Goal: Transaction & Acquisition: Book appointment/travel/reservation

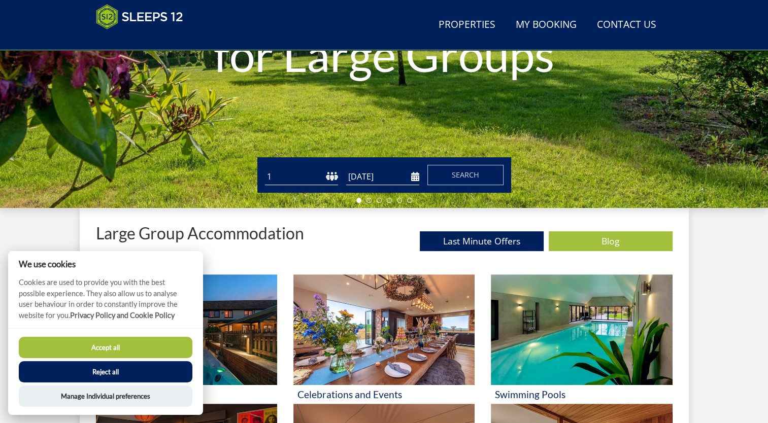
scroll to position [263, 0]
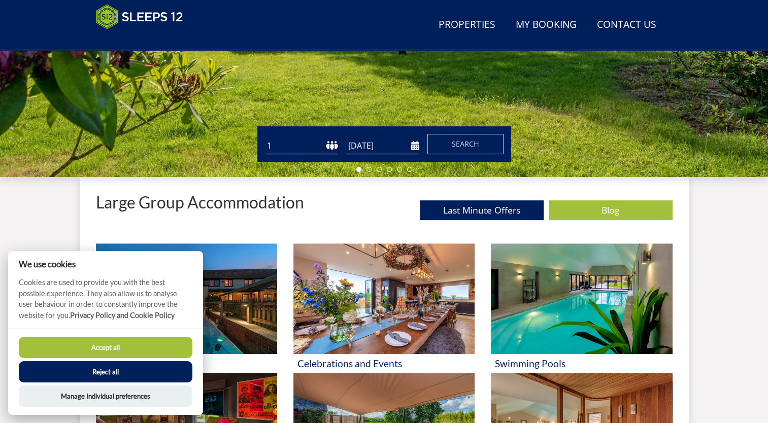
drag, startPoint x: 301, startPoint y: 150, endPoint x: 307, endPoint y: 147, distance: 7.3
click at [301, 150] on select "1 2 3 4 5 6 7 8 9 10 11 12 13 14 15 16 17 18 19 20 21 22 23 24 25 26 27 28 29 3…" at bounding box center [301, 146] width 73 height 17
select select "8"
click at [265, 138] on select "1 2 3 4 5 6 7 8 9 10 11 12 13 14 15 16 17 18 19 20 21 22 23 24 25 26 27 28 29 3…" at bounding box center [301, 146] width 73 height 17
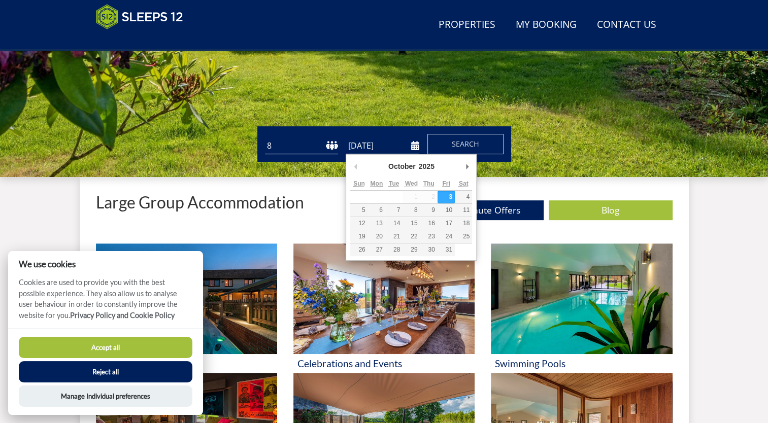
click at [386, 145] on input "[DATE]" at bounding box center [382, 146] width 73 height 17
type input "[DATE]"
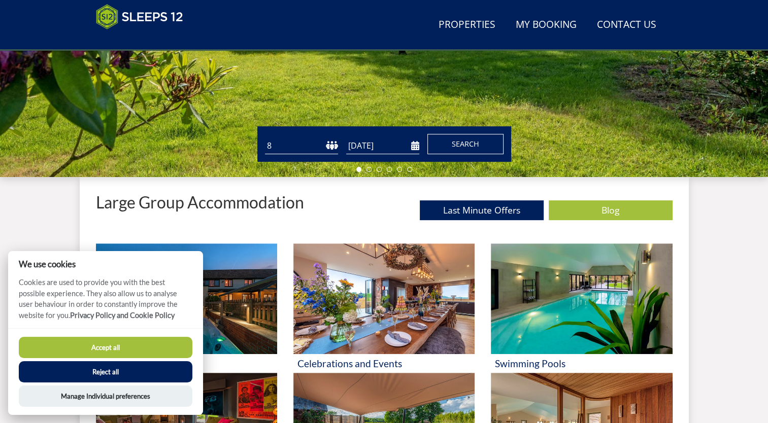
click at [458, 147] on span "Search" at bounding box center [465, 144] width 27 height 10
click at [139, 369] on button "Reject all" at bounding box center [106, 371] width 174 height 21
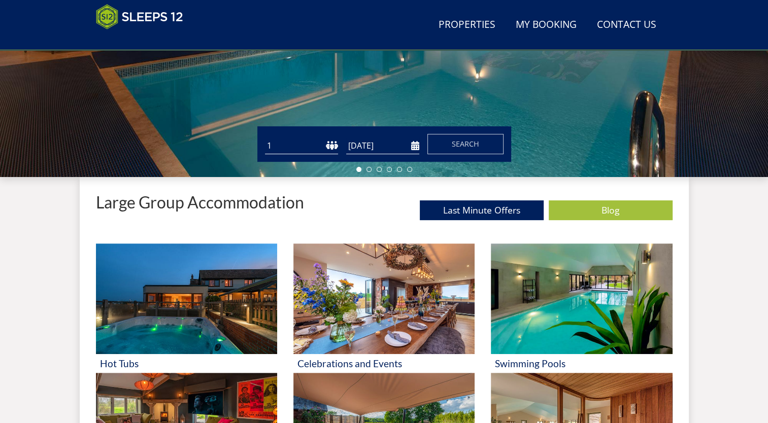
scroll to position [364, 0]
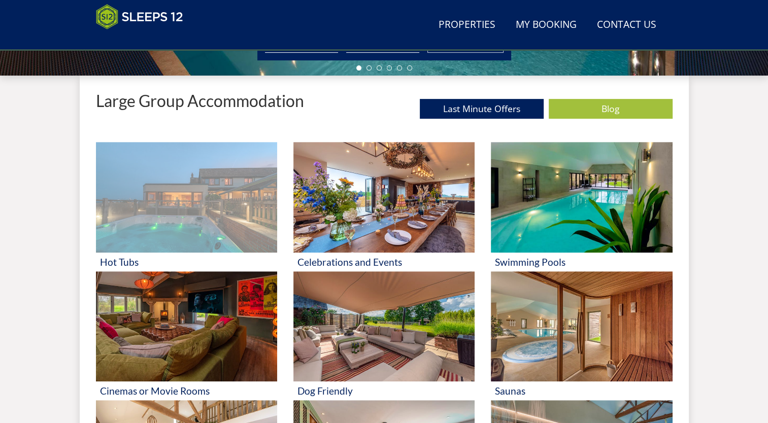
click at [190, 211] on img at bounding box center [186, 197] width 181 height 111
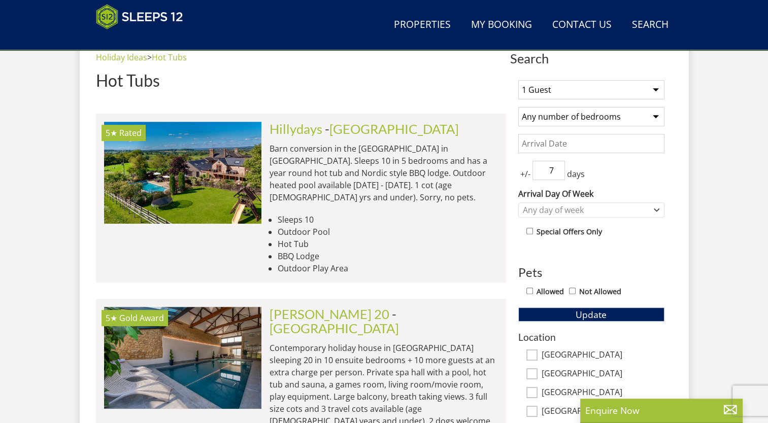
scroll to position [380, 0]
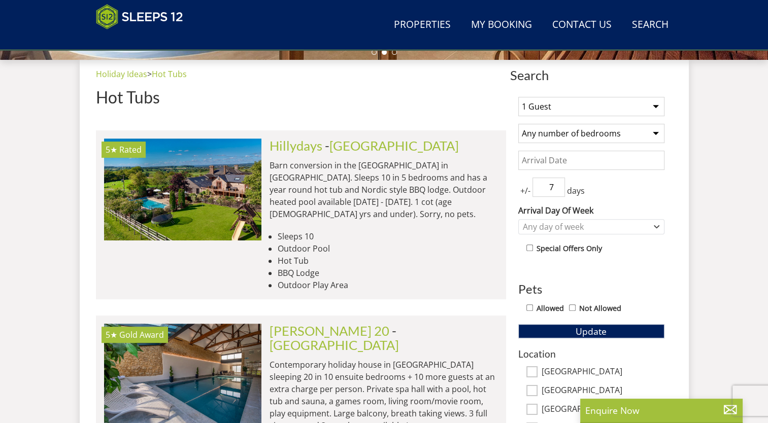
click at [573, 112] on select "1 Guest 2 Guests 3 Guests 4 Guests 5 Guests 6 Guests 7 Guests 8 Guests 9 Guests…" at bounding box center [591, 106] width 146 height 19
select select "8"
click at [518, 97] on select "1 Guest 2 Guests 3 Guests 4 Guests 5 Guests 6 Guests 7 Guests 8 Guests 9 Guests…" at bounding box center [591, 106] width 146 height 19
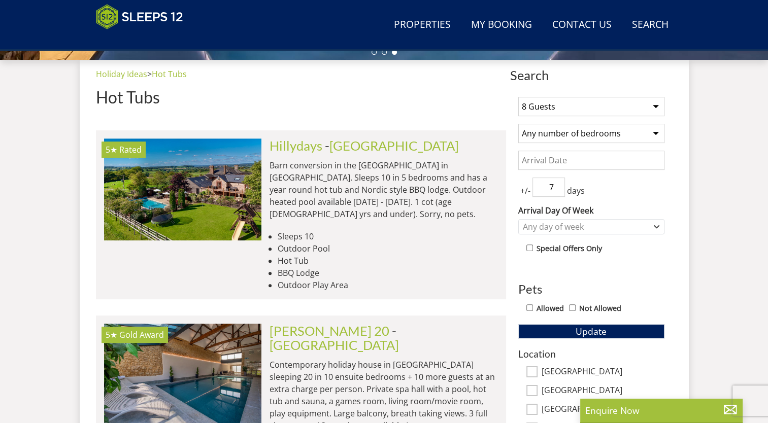
click at [574, 137] on select "Any number of bedrooms 4 Bedrooms 5 Bedrooms 6 Bedrooms 7 Bedrooms 8 Bedrooms 9…" at bounding box center [591, 133] width 146 height 19
select select "4"
click at [518, 124] on select "Any number of bedrooms 4 Bedrooms 5 Bedrooms 6 Bedrooms 7 Bedrooms 8 Bedrooms 9…" at bounding box center [591, 133] width 146 height 19
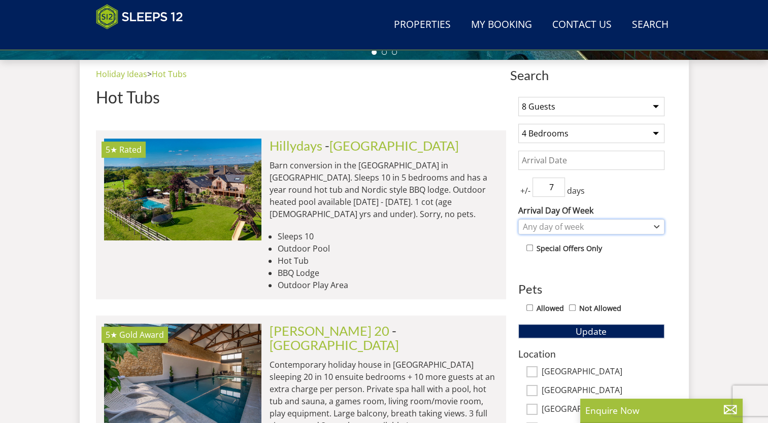
click at [579, 228] on div "Any day of week" at bounding box center [585, 226] width 131 height 11
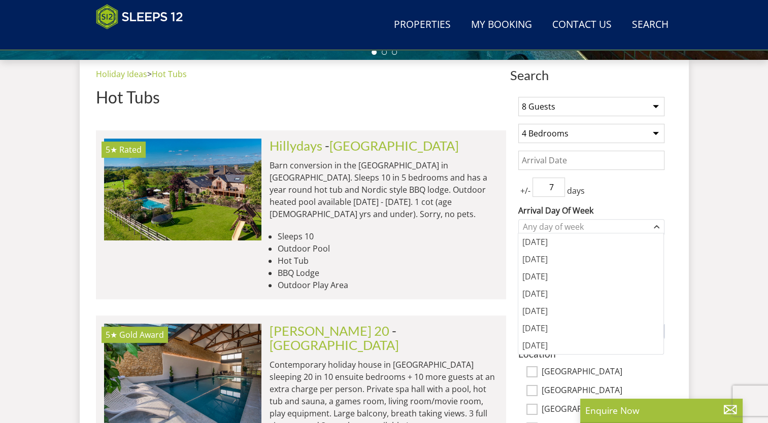
click at [664, 208] on div "1 Guest 2 Guests 3 Guests 4 Guests 5 Guests 6 Guests 7 Guests 8 Guests 9 Guests…" at bounding box center [591, 357] width 162 height 537
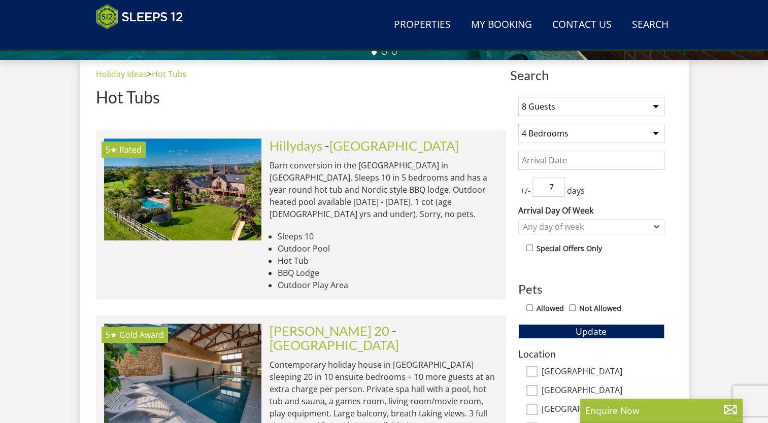
click at [598, 331] on span "Update" at bounding box center [591, 331] width 31 height 12
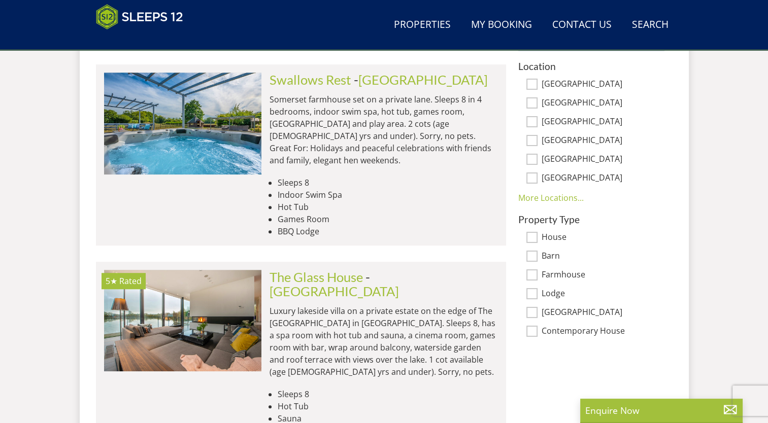
scroll to position [685, 0]
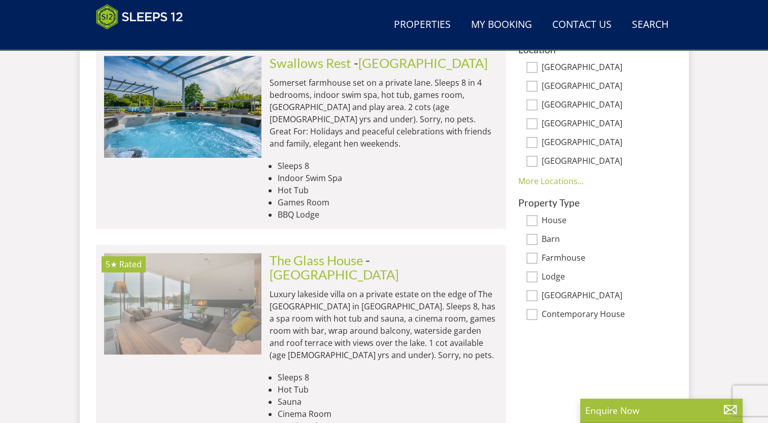
click at [227, 293] on img at bounding box center [182, 304] width 157 height 102
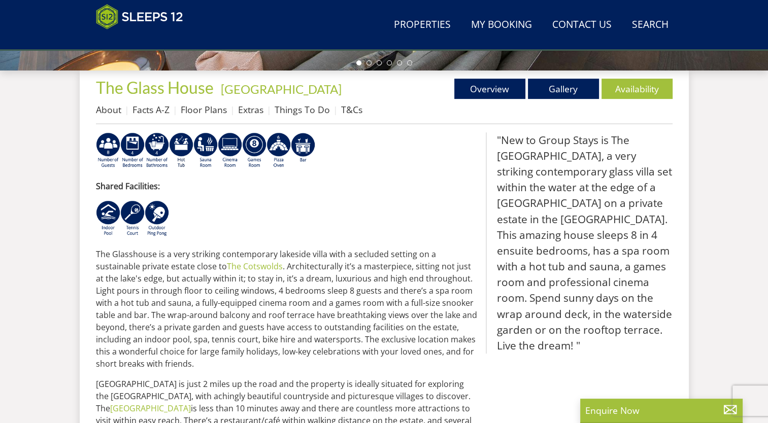
scroll to position [277, 0]
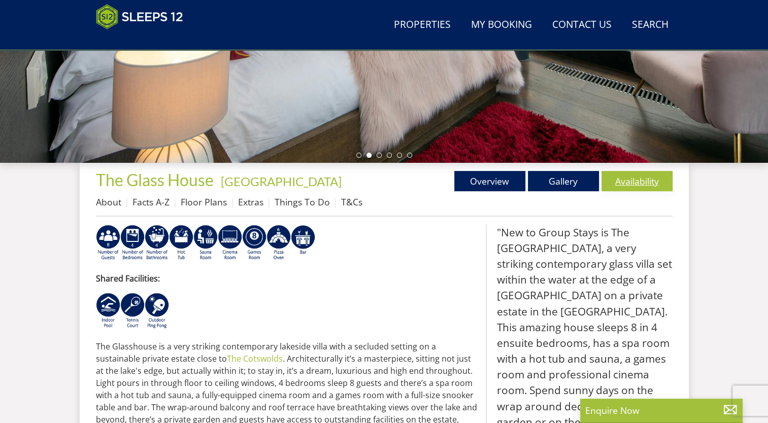
click at [623, 185] on link "Availability" at bounding box center [637, 181] width 71 height 20
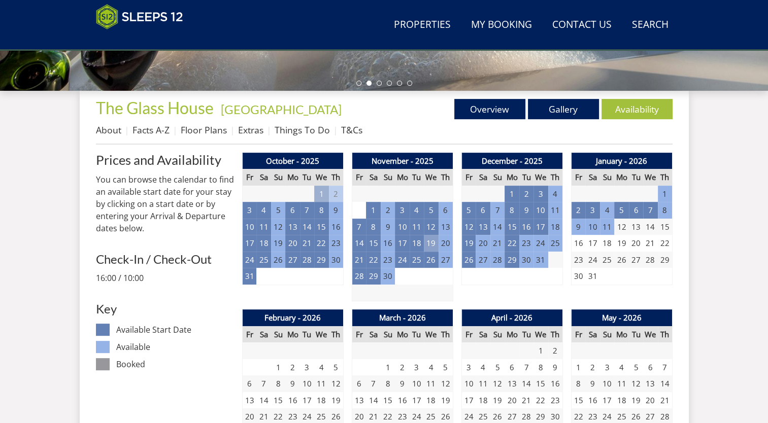
scroll to position [379, 0]
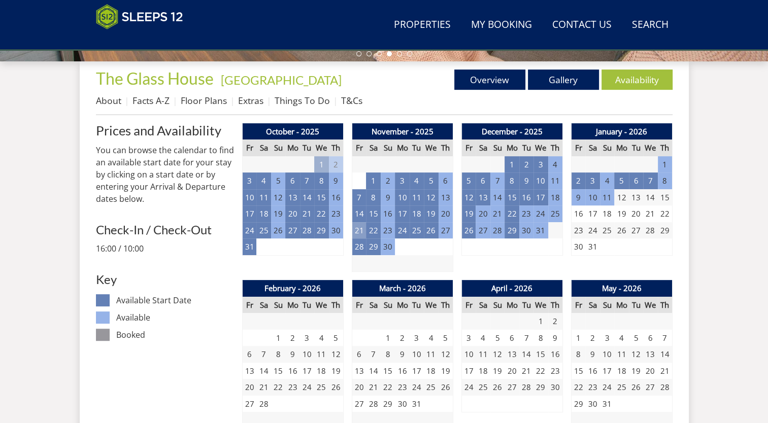
click at [360, 233] on td "21" at bounding box center [359, 230] width 14 height 17
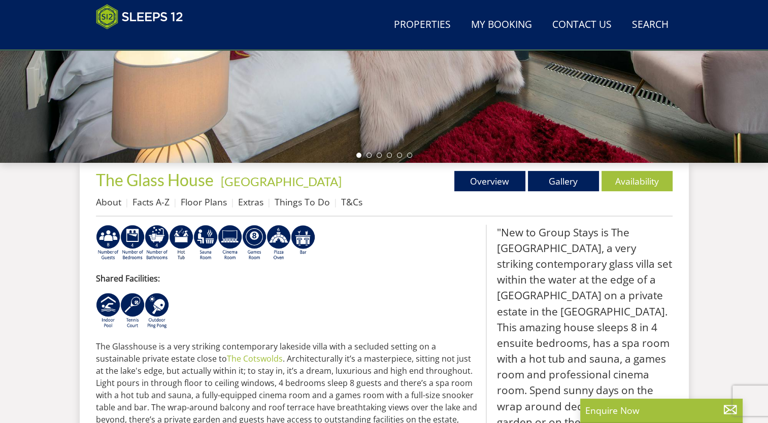
select select "8"
select select "4"
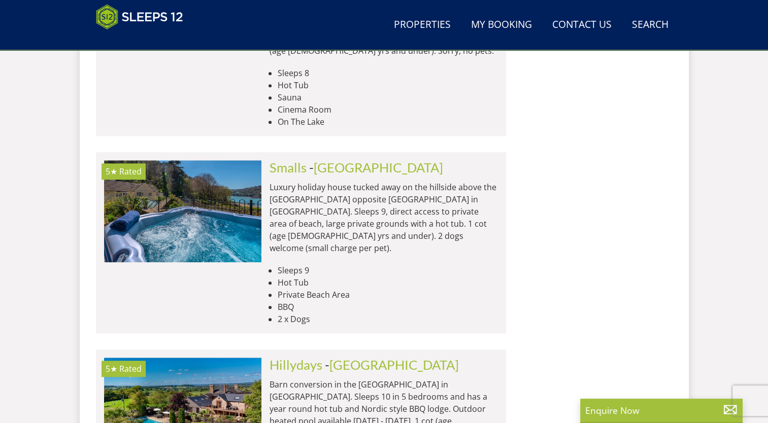
scroll to position [786, 0]
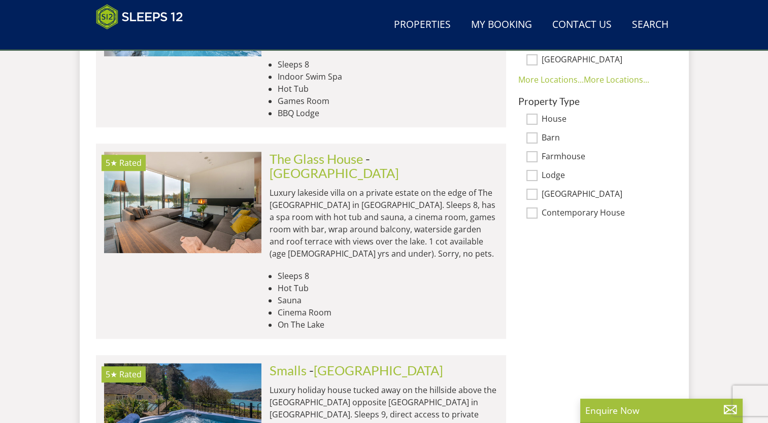
click at [549, 174] on label "Lodge" at bounding box center [603, 176] width 123 height 11
click at [538, 174] on input "Lodge" at bounding box center [531, 175] width 11 height 11
checkbox input "true"
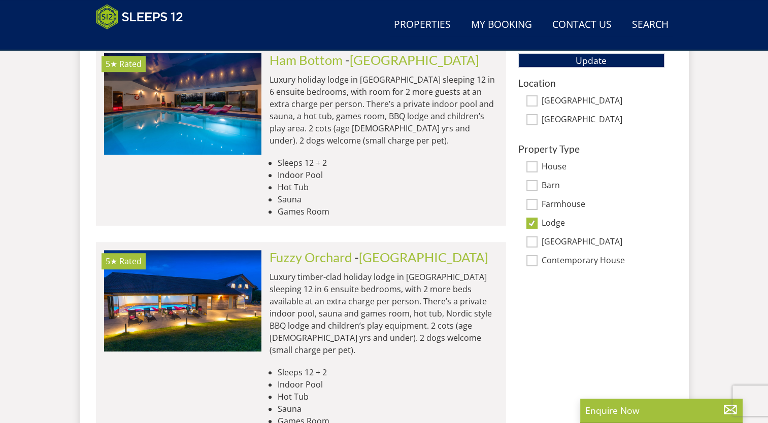
scroll to position [583, 0]
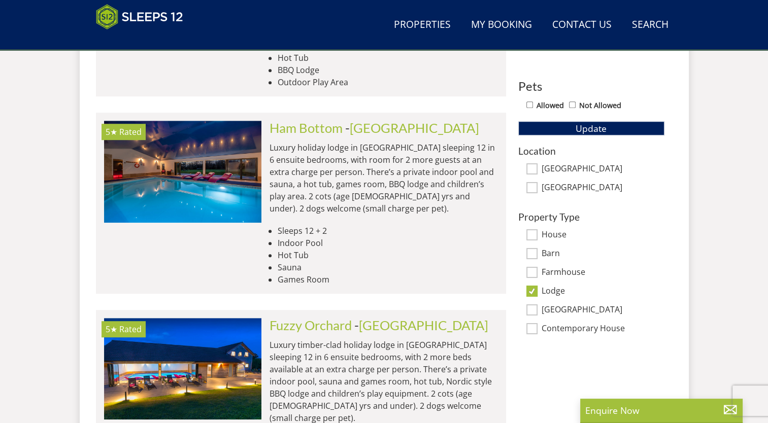
click at [550, 251] on label "Barn" at bounding box center [603, 254] width 123 height 11
click at [538, 251] on input "Barn" at bounding box center [531, 253] width 11 height 11
checkbox input "true"
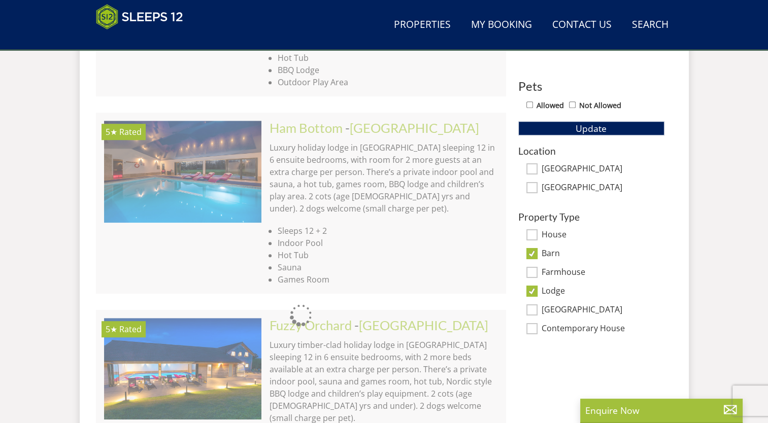
click at [554, 271] on label "Farmhouse" at bounding box center [603, 273] width 123 height 11
click at [538, 271] on input "Farmhouse" at bounding box center [531, 272] width 11 height 11
checkbox input "true"
click at [538, 231] on div "House" at bounding box center [591, 235] width 146 height 11
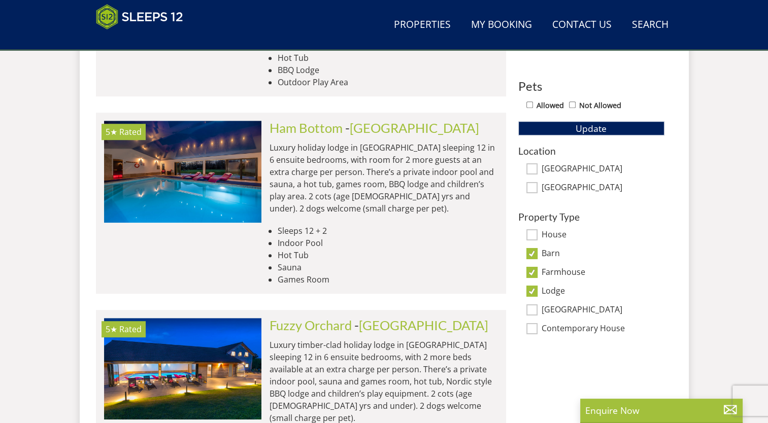
click at [540, 233] on div "House" at bounding box center [591, 235] width 146 height 11
click at [532, 234] on input "House" at bounding box center [531, 234] width 11 height 11
checkbox input "true"
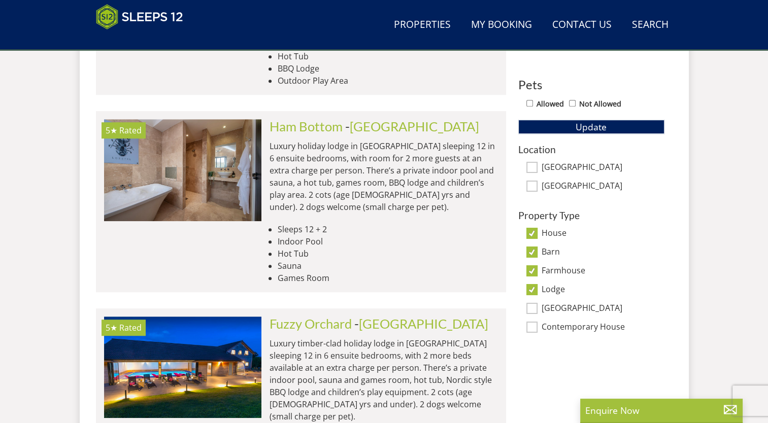
scroll to position [668, 0]
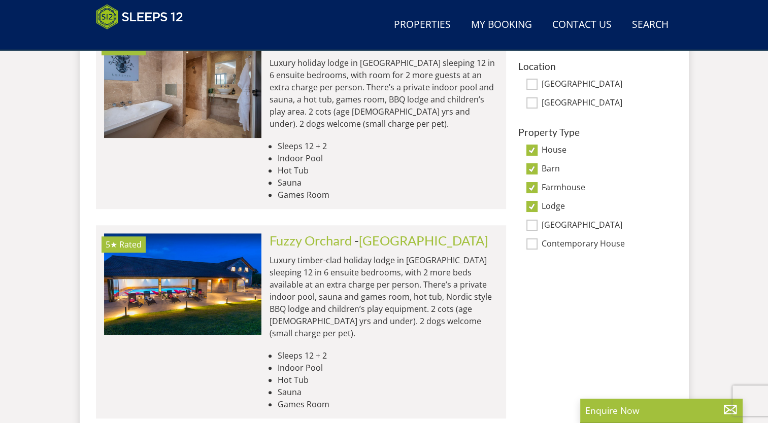
click at [534, 210] on input "Lodge" at bounding box center [531, 206] width 11 height 11
checkbox input "false"
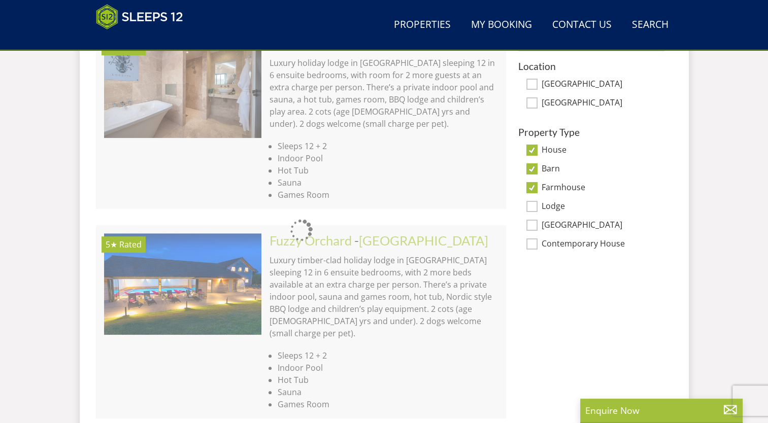
click at [530, 190] on input "Farmhouse" at bounding box center [531, 187] width 11 height 11
checkbox input "false"
click at [530, 165] on input "Barn" at bounding box center [531, 168] width 11 height 11
checkbox input "false"
click at [530, 154] on input "House" at bounding box center [531, 150] width 11 height 11
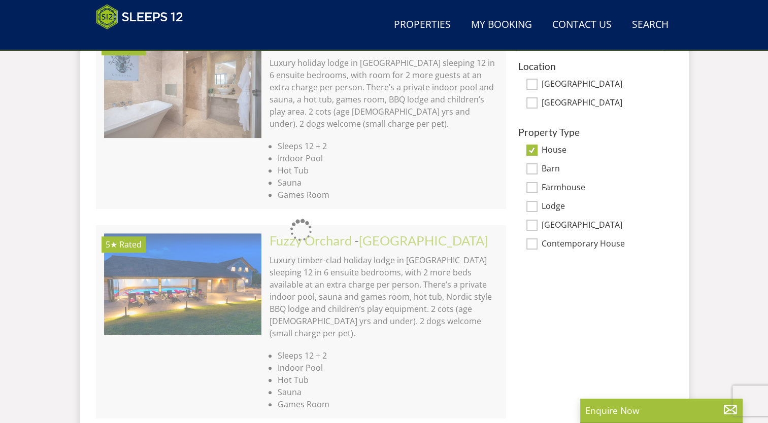
checkbox input "false"
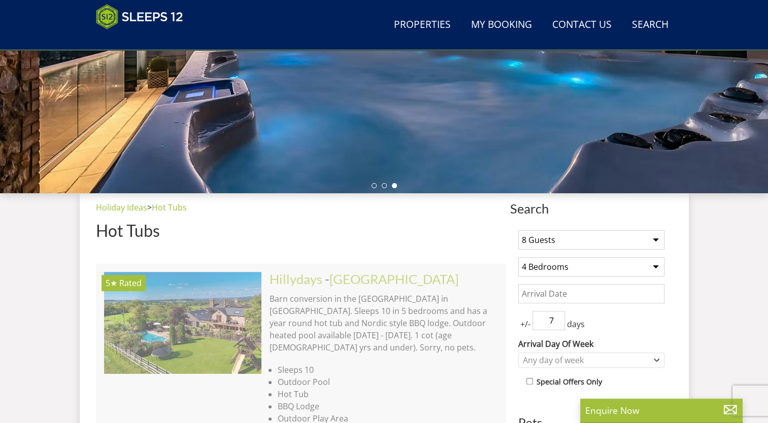
scroll to position [363, 0]
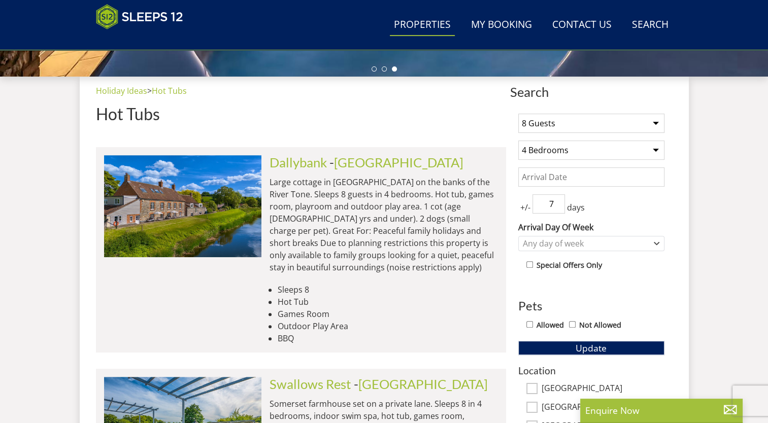
click at [425, 24] on link "Properties" at bounding box center [422, 25] width 65 height 23
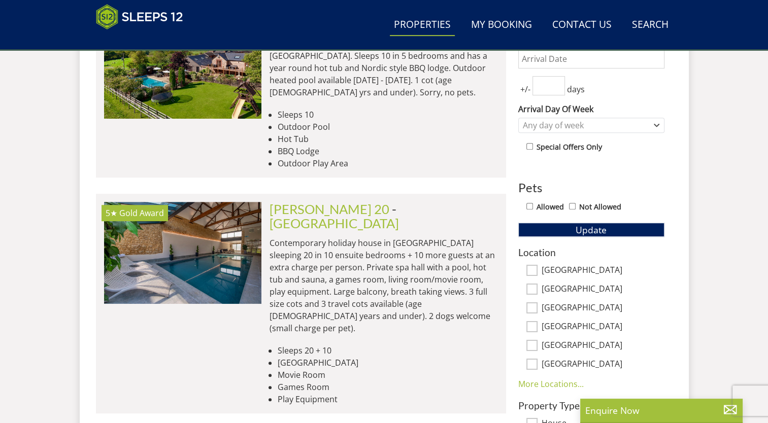
scroll to position [279, 0]
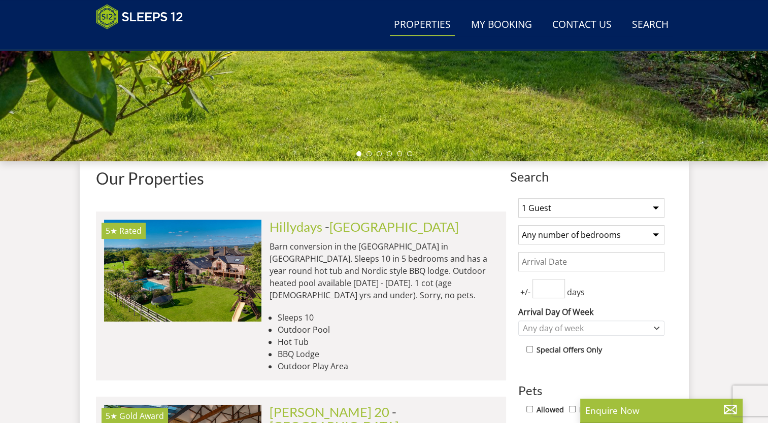
click at [581, 209] on select "1 Guest 2 Guests 3 Guests 4 Guests 5 Guests 6 Guests 7 Guests 8 Guests 9 Guests…" at bounding box center [591, 207] width 146 height 19
select select "8"
click at [518, 198] on select "1 Guest 2 Guests 3 Guests 4 Guests 5 Guests 6 Guests 7 Guests 8 Guests 9 Guests…" at bounding box center [591, 207] width 146 height 19
click at [574, 240] on select "Any number of bedrooms 4 Bedrooms 5 Bedrooms 6 Bedrooms 7 Bedrooms 8 Bedrooms 9…" at bounding box center [591, 234] width 146 height 19
click at [518, 225] on select "Any number of bedrooms 4 Bedrooms 5 Bedrooms 6 Bedrooms 7 Bedrooms 8 Bedrooms 9…" at bounding box center [591, 234] width 146 height 19
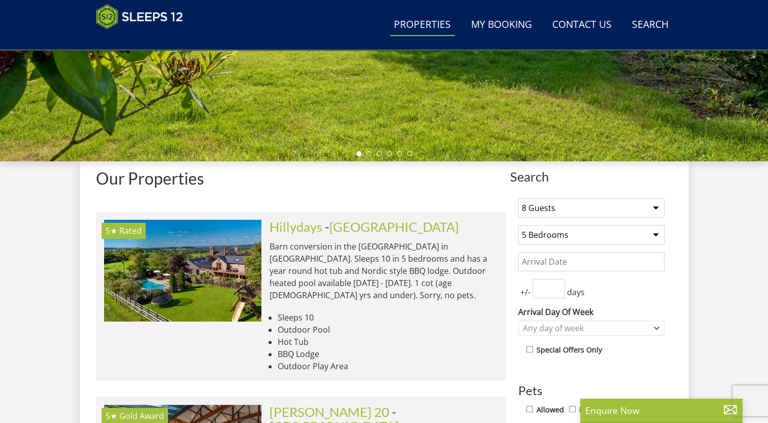
drag, startPoint x: 553, startPoint y: 233, endPoint x: 553, endPoint y: 226, distance: 7.1
click at [553, 233] on select "Any number of bedrooms 4 Bedrooms 5 Bedrooms 6 Bedrooms 7 Bedrooms 8 Bedrooms 9…" at bounding box center [591, 234] width 146 height 19
select select "4"
click at [518, 225] on select "Any number of bedrooms 4 Bedrooms 5 Bedrooms 6 Bedrooms 7 Bedrooms 8 Bedrooms 9…" at bounding box center [591, 234] width 146 height 19
click at [563, 261] on input "Date" at bounding box center [591, 261] width 146 height 19
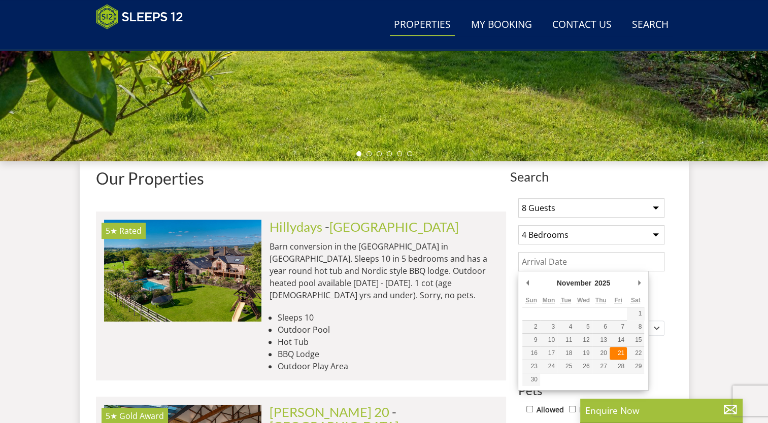
type input "21/11/2025"
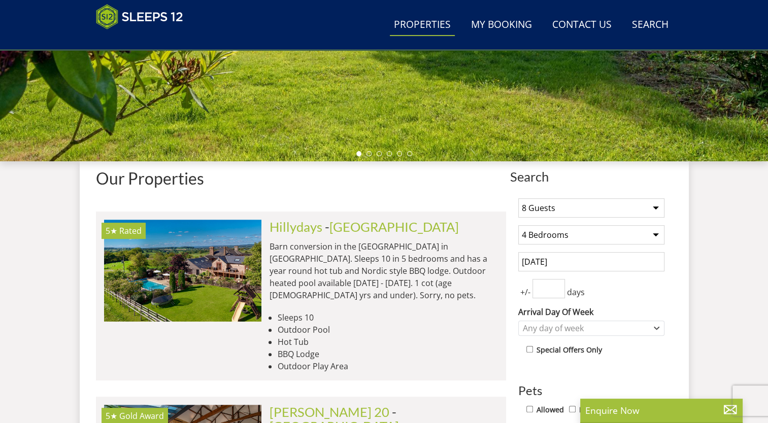
click at [550, 297] on input "number" at bounding box center [549, 288] width 32 height 19
click at [556, 285] on input "1" at bounding box center [549, 288] width 32 height 19
click at [556, 285] on input "2" at bounding box center [549, 288] width 32 height 19
click at [556, 285] on input "3" at bounding box center [549, 288] width 32 height 19
click at [556, 285] on input "4" at bounding box center [549, 288] width 32 height 19
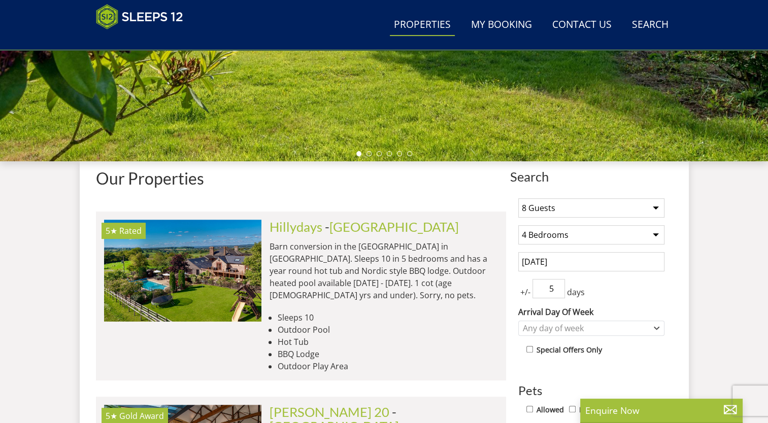
click at [556, 285] on input "5" at bounding box center [549, 288] width 32 height 19
click at [556, 285] on input "6" at bounding box center [549, 288] width 32 height 19
click at [556, 285] on input "7" at bounding box center [549, 288] width 32 height 19
click at [556, 285] on input "8" at bounding box center [549, 288] width 32 height 19
click at [556, 285] on input "9" at bounding box center [549, 288] width 32 height 19
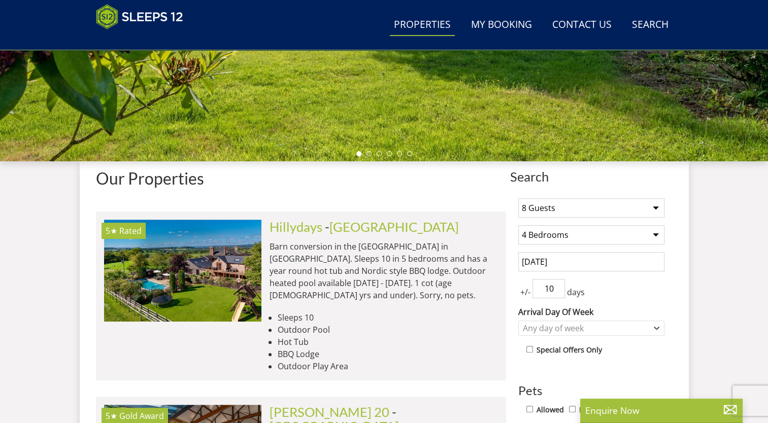
click at [556, 285] on input "10" at bounding box center [549, 288] width 32 height 19
click at [556, 285] on input "11" at bounding box center [549, 288] width 32 height 19
click at [556, 285] on input "12" at bounding box center [549, 288] width 32 height 19
click at [556, 285] on input "13" at bounding box center [549, 288] width 32 height 19
click at [556, 285] on input "14" at bounding box center [549, 288] width 32 height 19
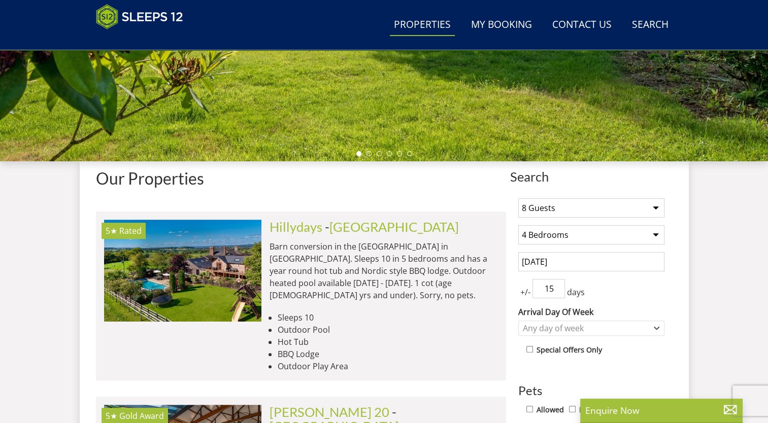
click at [556, 285] on input "15" at bounding box center [549, 288] width 32 height 19
click at [556, 285] on input "16" at bounding box center [549, 288] width 32 height 19
click at [556, 285] on input "17" at bounding box center [549, 288] width 32 height 19
click at [558, 291] on input "16" at bounding box center [549, 288] width 32 height 19
click at [558, 291] on input "15" at bounding box center [549, 288] width 32 height 19
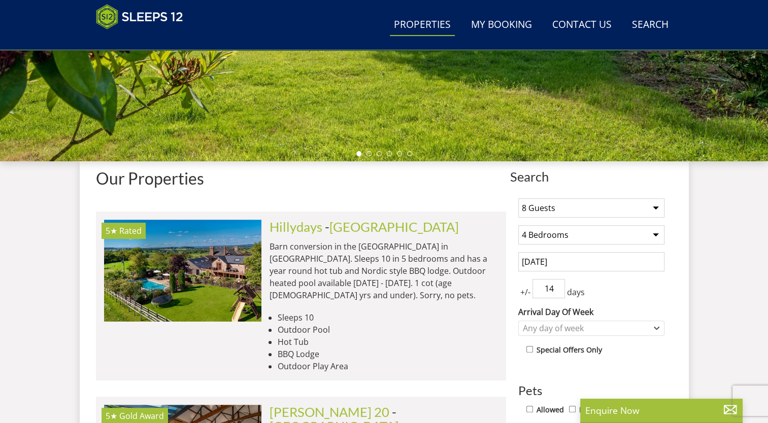
type input "14"
click at [558, 291] on input "14" at bounding box center [549, 288] width 32 height 19
click at [559, 269] on input "21/11/2025" at bounding box center [591, 261] width 146 height 19
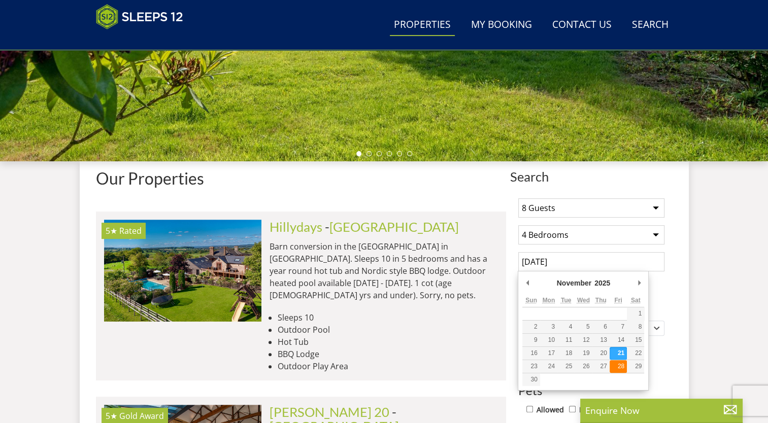
type input "[DATE]"
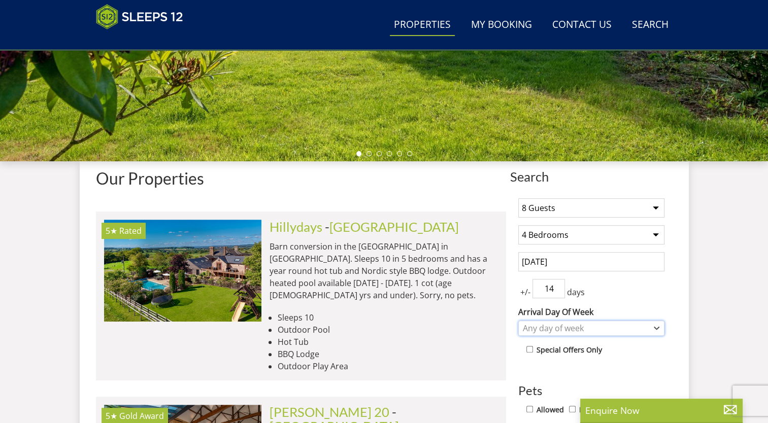
click at [592, 327] on div "Any day of week" at bounding box center [585, 328] width 131 height 11
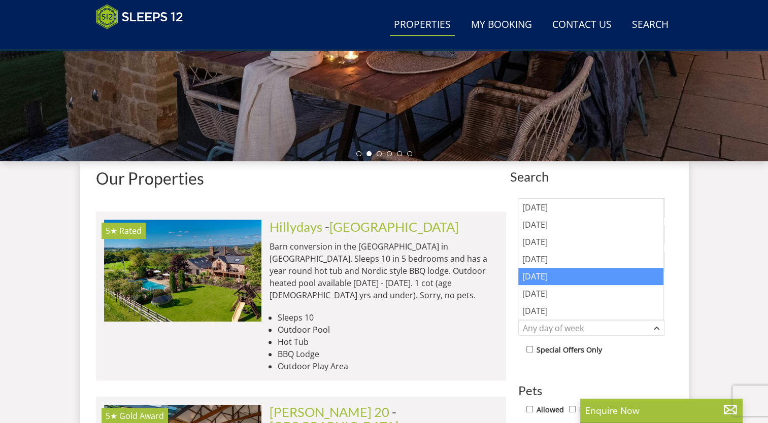
click at [554, 280] on div "[DATE]" at bounding box center [590, 276] width 145 height 17
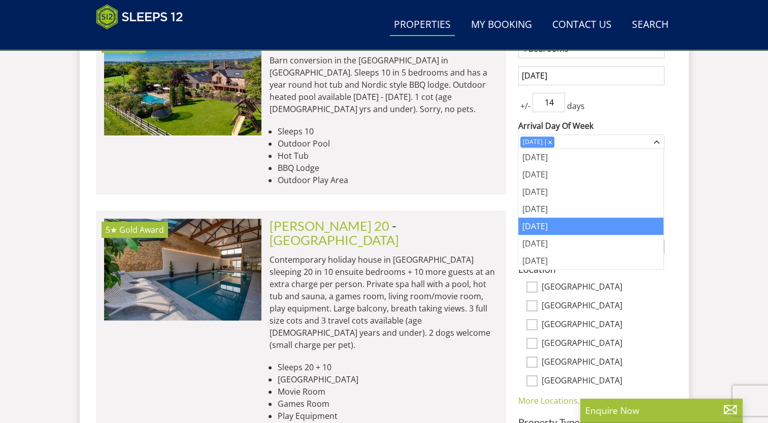
scroll to position [482, 0]
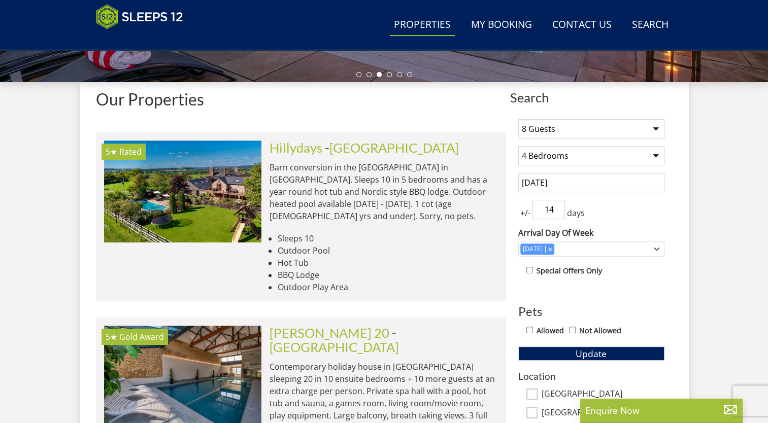
scroll to position [279, 0]
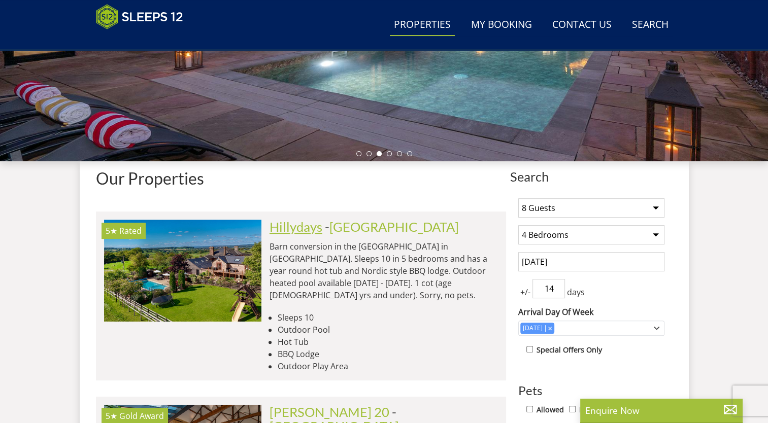
click at [308, 230] on link "Hillydays" at bounding box center [296, 226] width 53 height 15
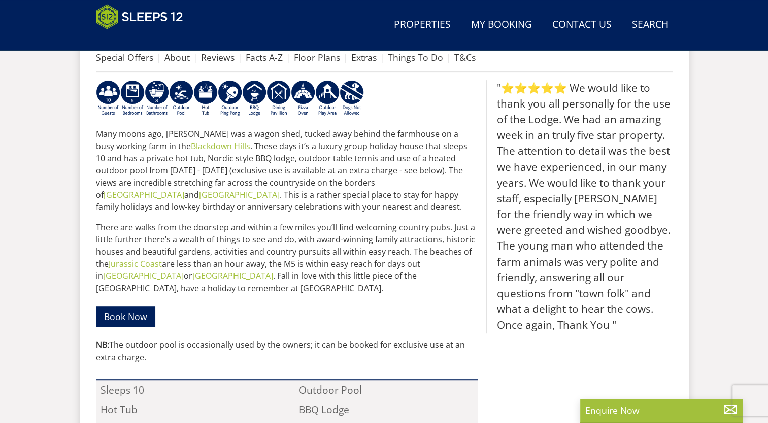
scroll to position [303, 0]
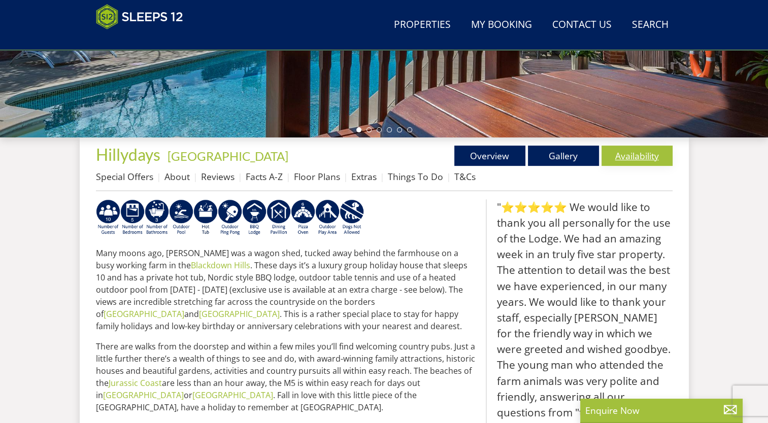
click at [629, 161] on link "Availability" at bounding box center [637, 156] width 71 height 20
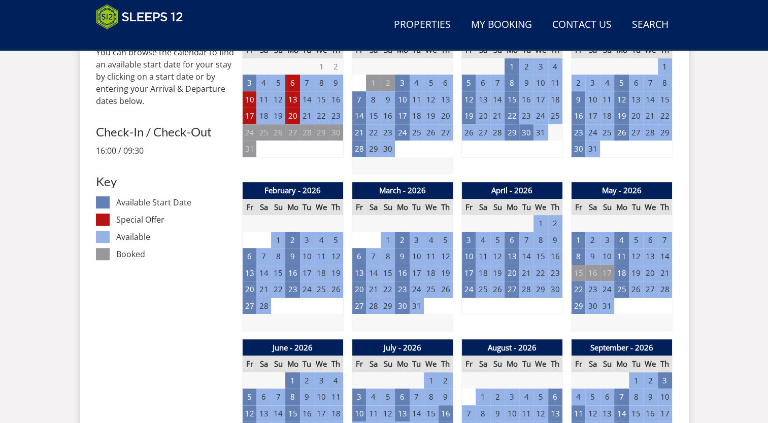
scroll to position [375, 0]
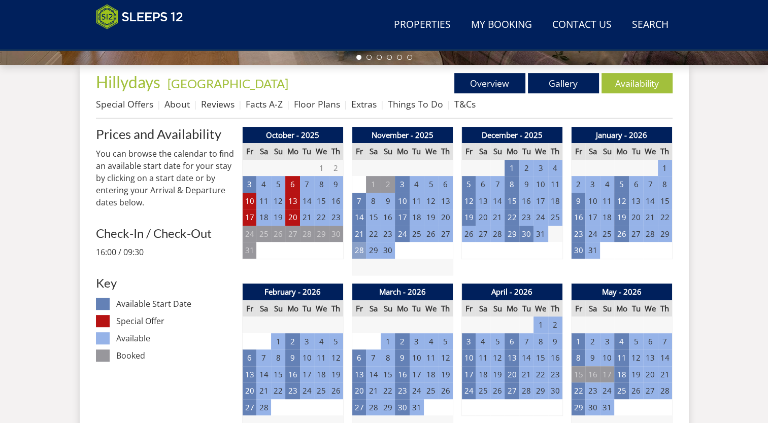
click at [361, 249] on td "28" at bounding box center [359, 250] width 14 height 17
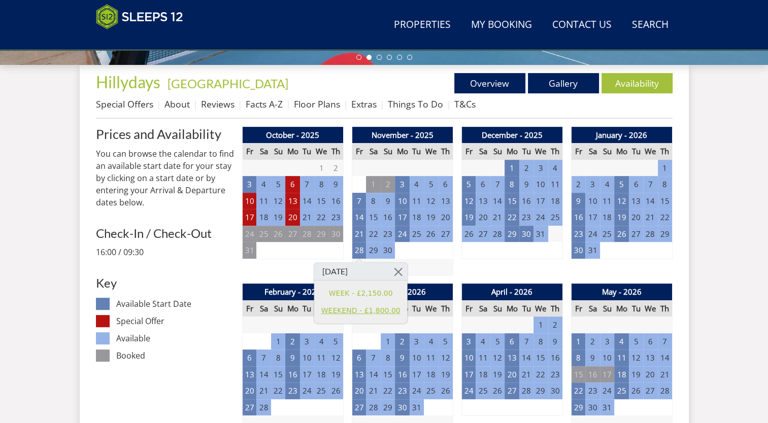
click at [372, 312] on link "WEEKEND - £1,800.00" at bounding box center [360, 311] width 79 height 11
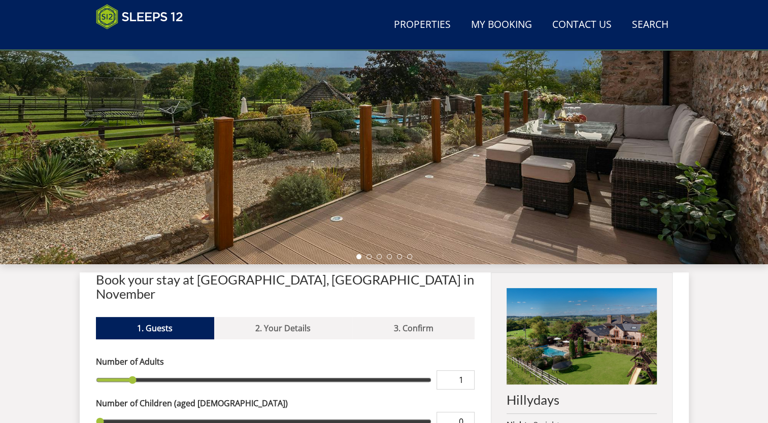
scroll to position [379, 0]
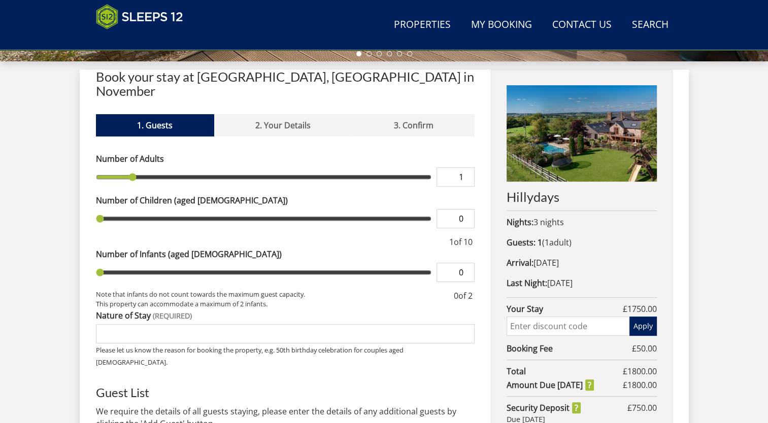
type input "2"
type input "3"
type input "4"
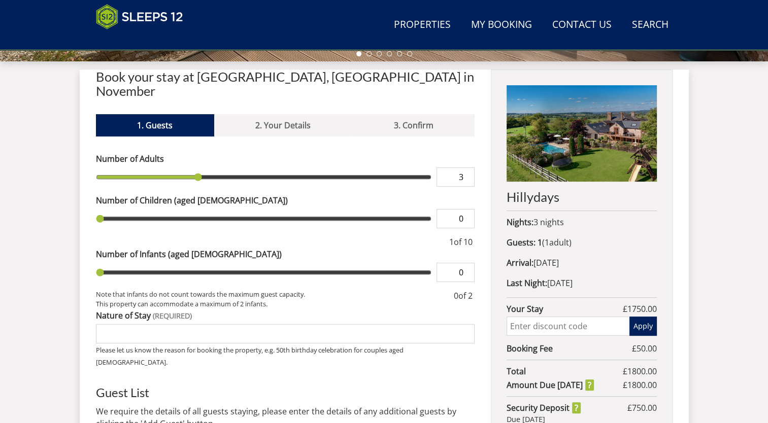
type input "4"
type input "5"
type input "6"
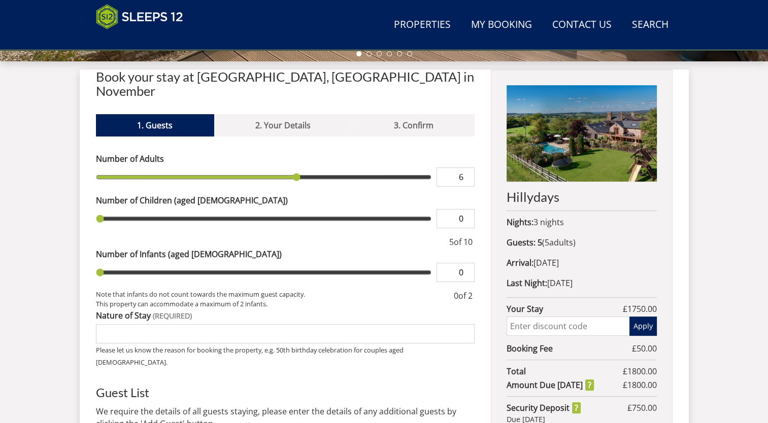
type input "7"
type input "8"
type input "9"
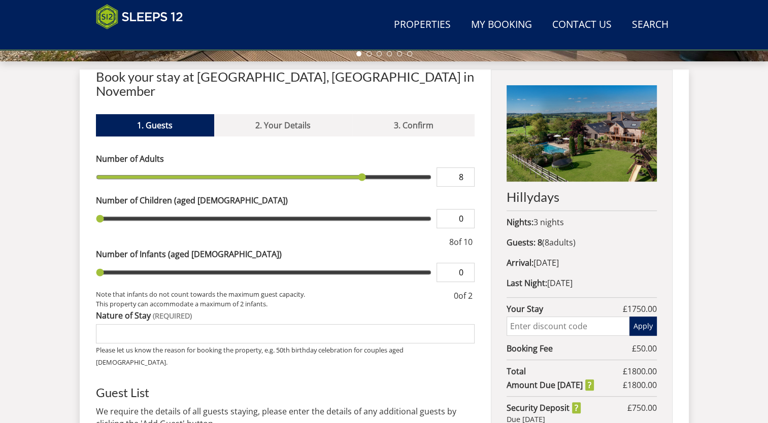
type input "9"
type input "8"
drag, startPoint x: 132, startPoint y: 164, endPoint x: 370, endPoint y: 159, distance: 238.1
type input "8"
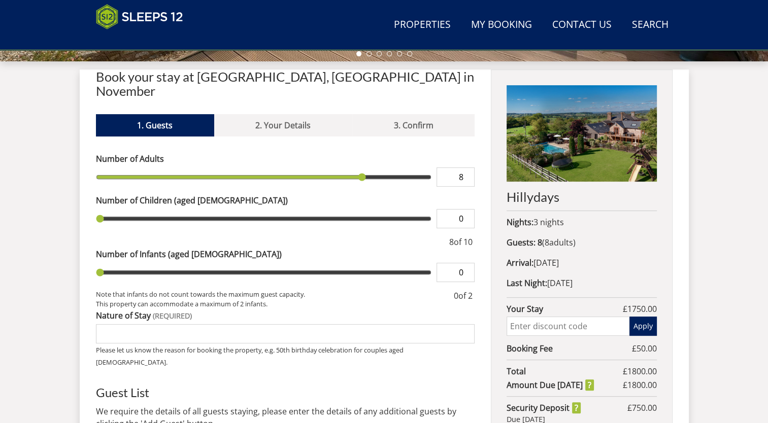
click at [370, 168] on input "range" at bounding box center [264, 177] width 336 height 19
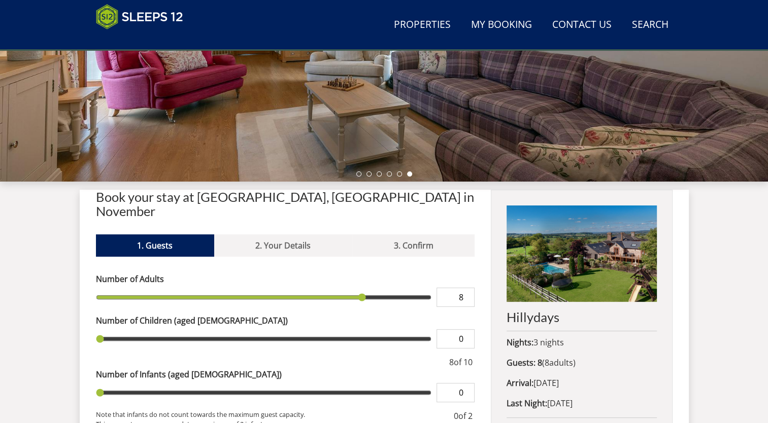
scroll to position [157, 0]
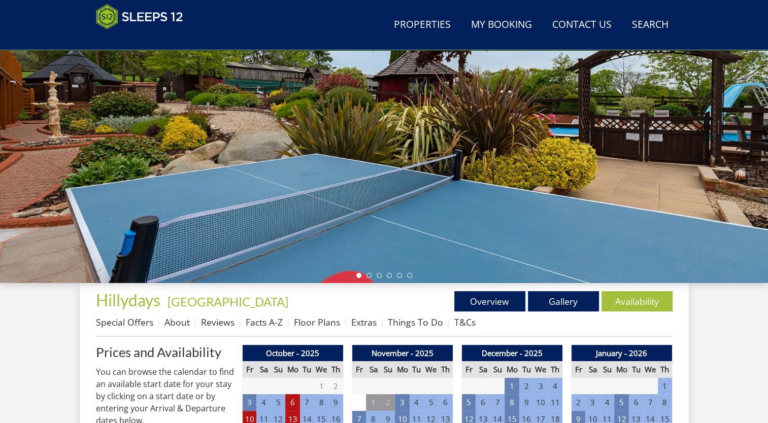
scroll to position [375, 0]
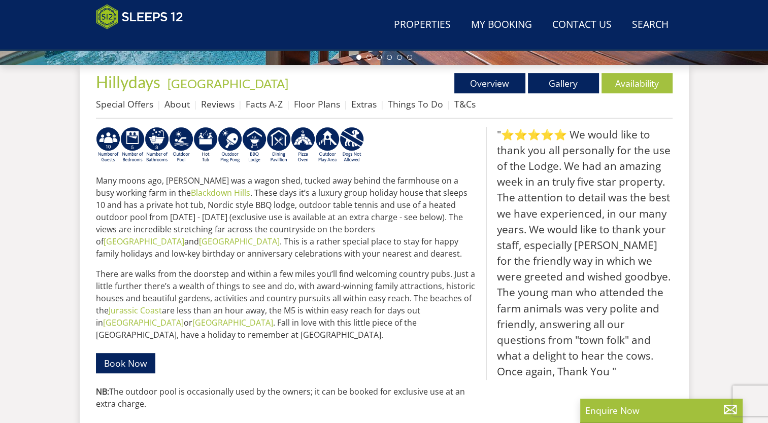
scroll to position [303, 0]
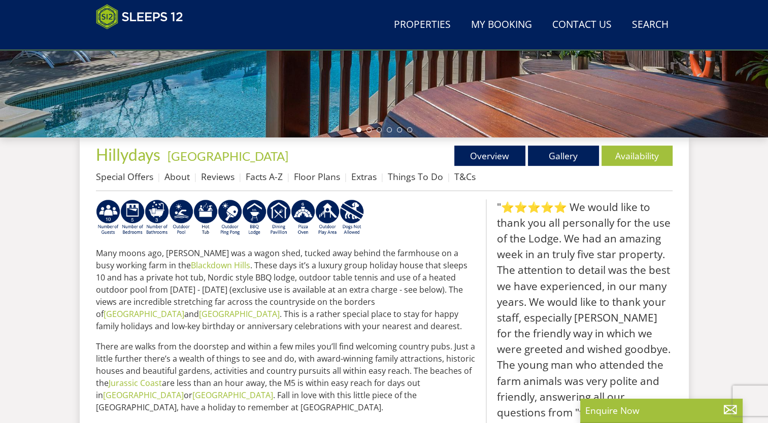
select select "8"
select select "4"
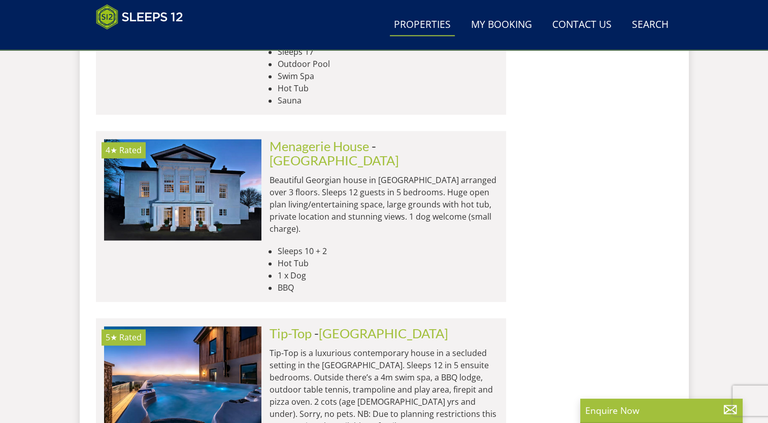
scroll to position [1497, 0]
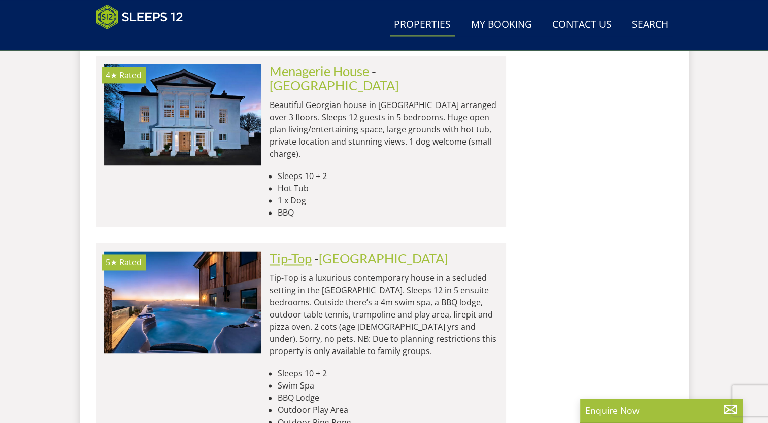
click at [291, 251] on link "Tip-Top" at bounding box center [291, 258] width 42 height 15
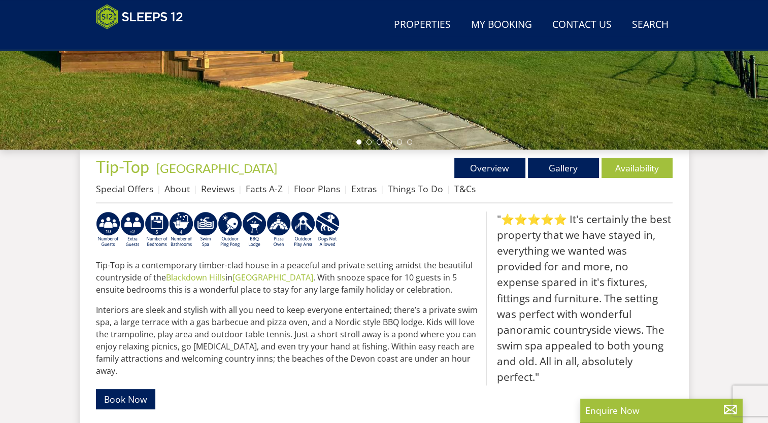
scroll to position [263, 0]
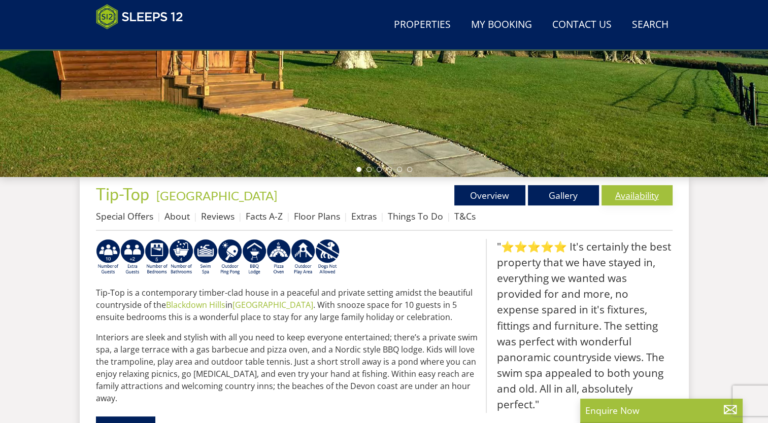
click at [645, 192] on link "Availability" at bounding box center [637, 195] width 71 height 20
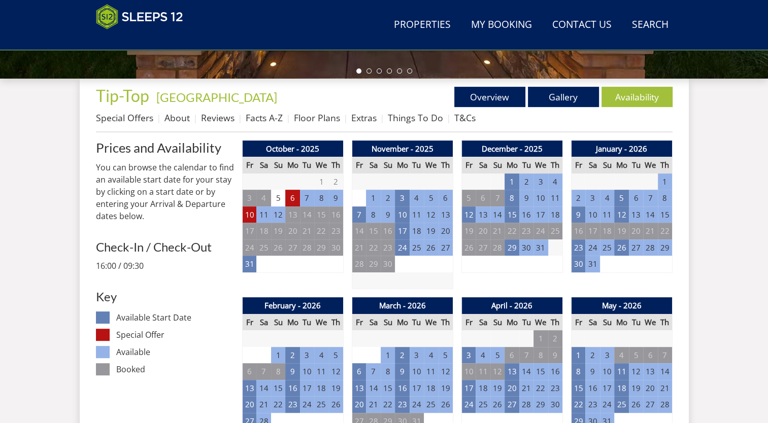
scroll to position [379, 0]
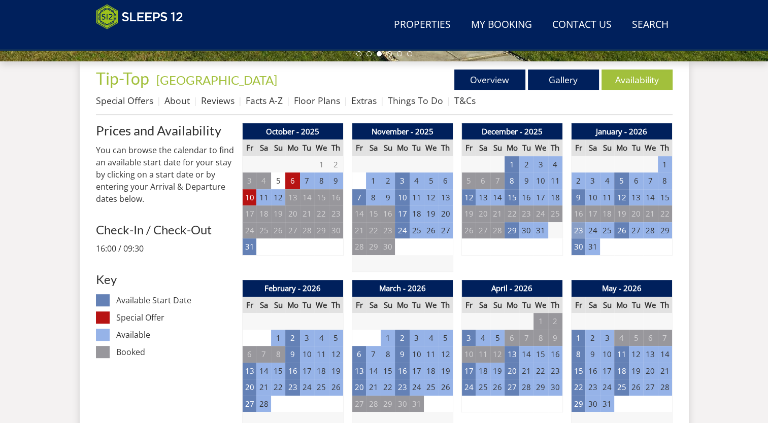
click at [577, 230] on td "23" at bounding box center [578, 230] width 14 height 17
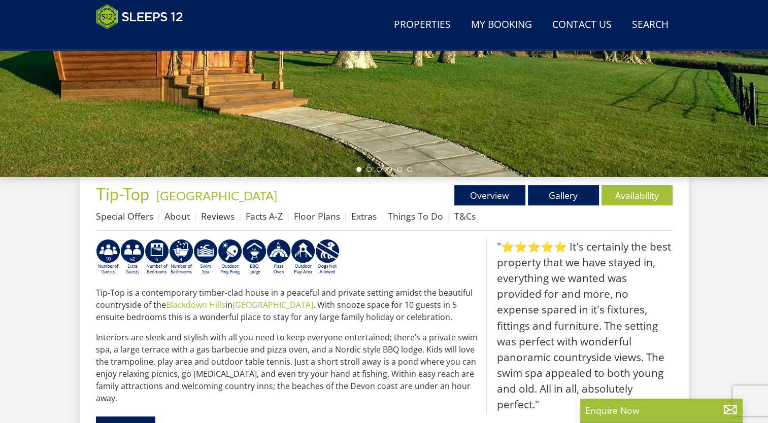
select select "8"
select select "4"
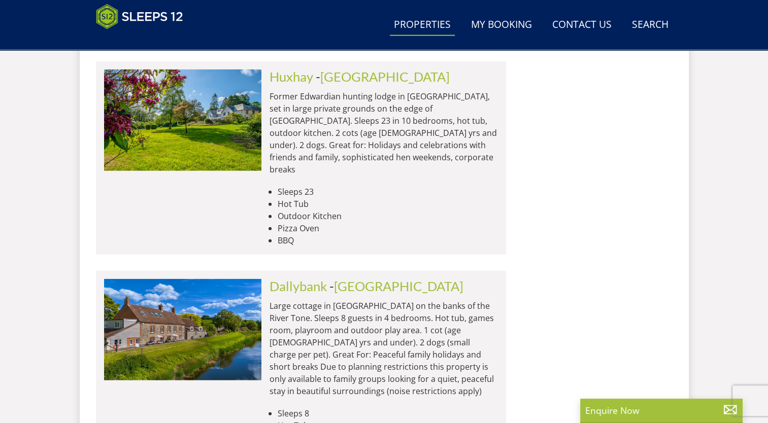
scroll to position [2614, 0]
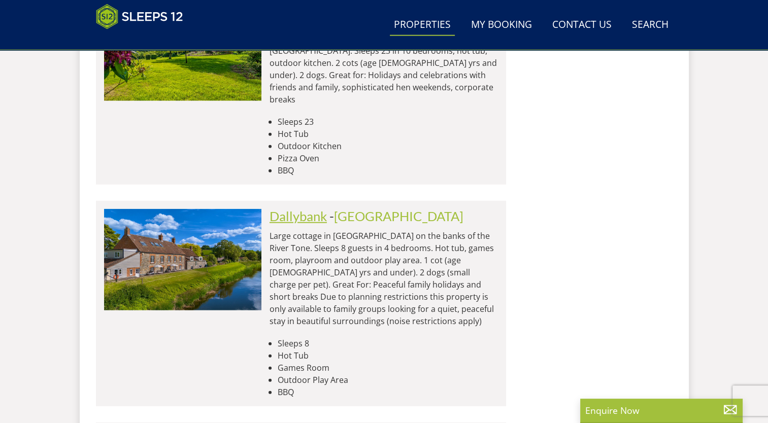
click at [320, 209] on link "Dallybank" at bounding box center [298, 216] width 57 height 15
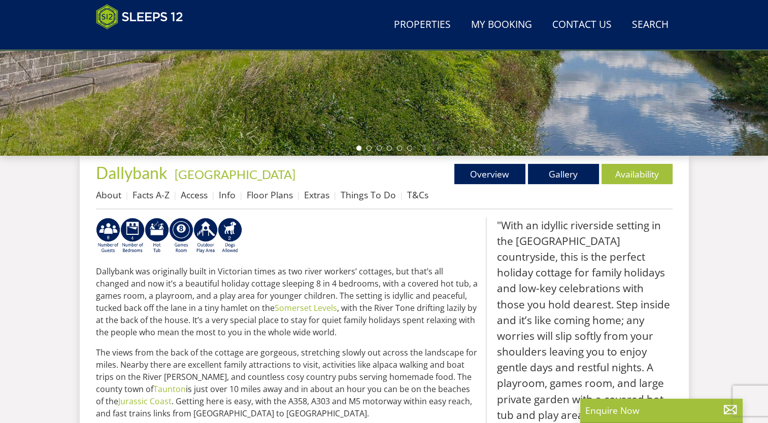
scroll to position [263, 0]
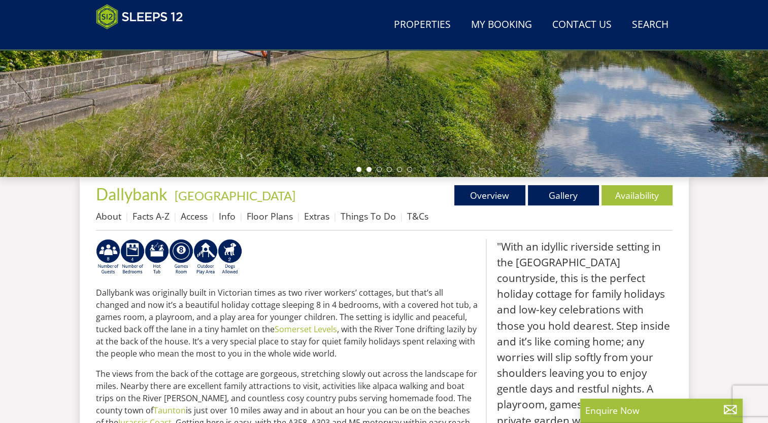
click at [370, 169] on li at bounding box center [369, 169] width 5 height 5
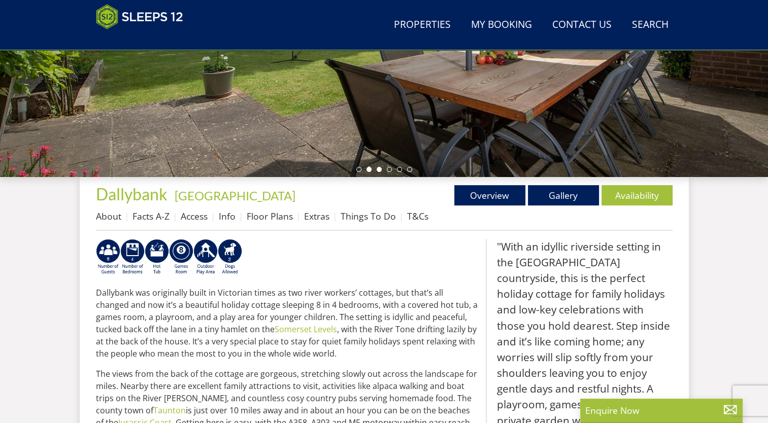
click at [379, 170] on li at bounding box center [379, 169] width 5 height 5
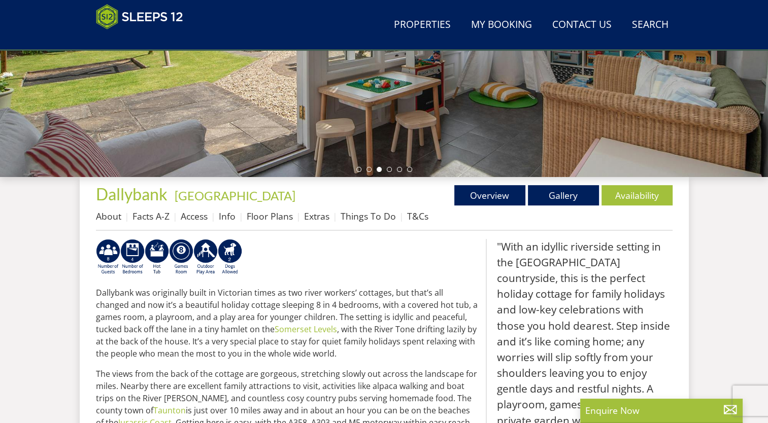
select select "8"
select select "4"
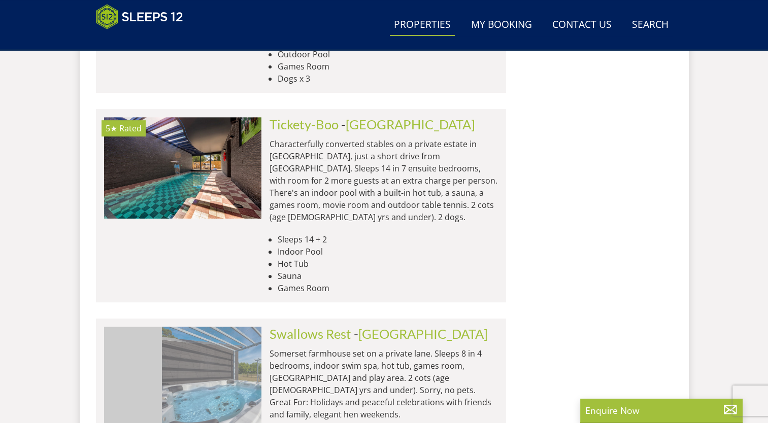
scroll to position [0, 4412]
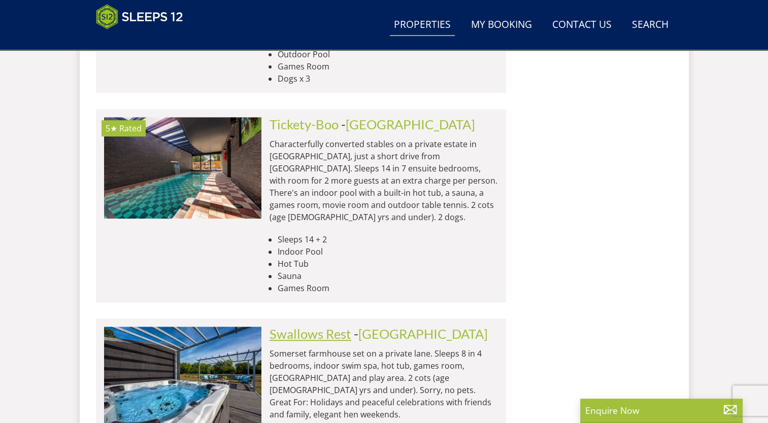
click at [306, 326] on link "Swallows Rest" at bounding box center [311, 333] width 82 height 15
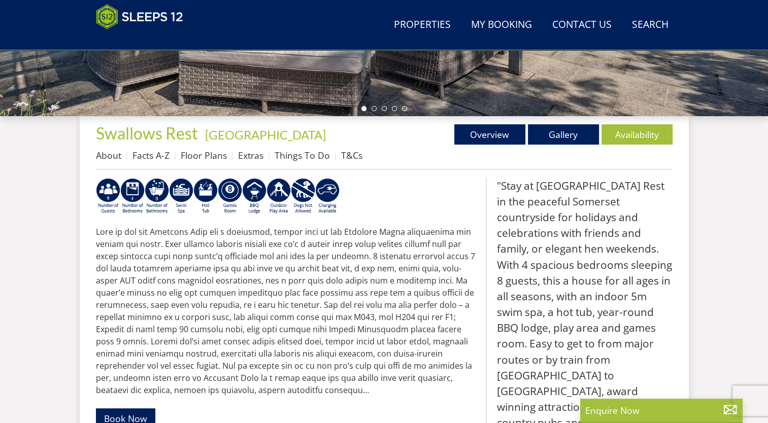
scroll to position [402, 0]
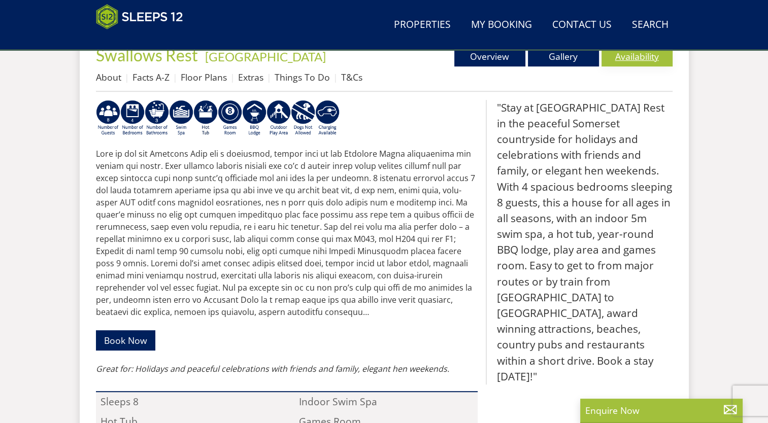
click at [645, 57] on link "Availability" at bounding box center [637, 56] width 71 height 20
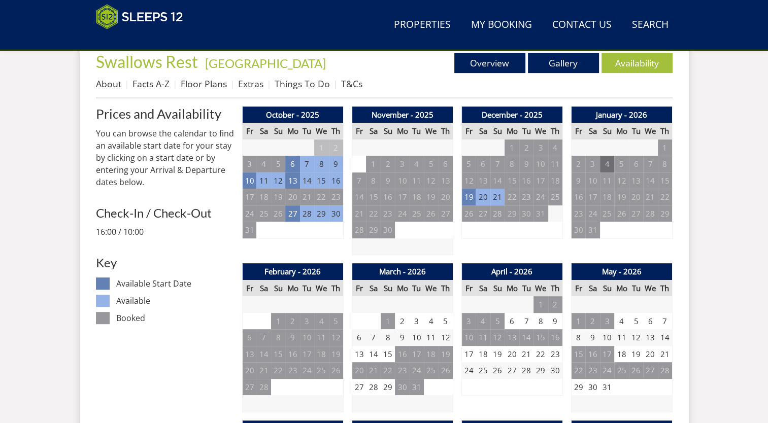
scroll to position [402, 0]
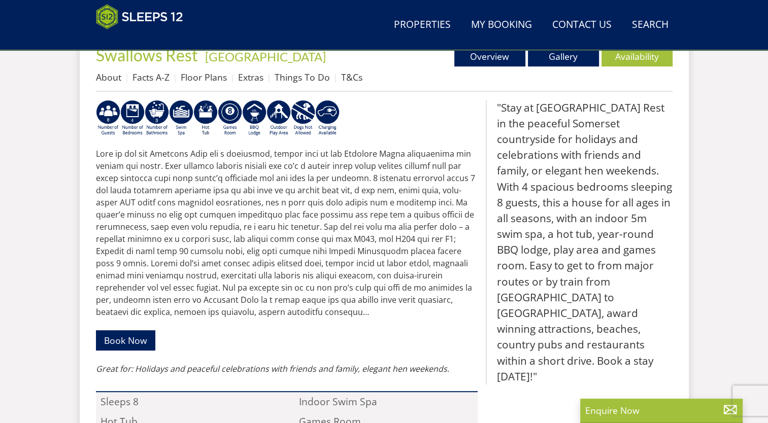
select select "8"
select select "4"
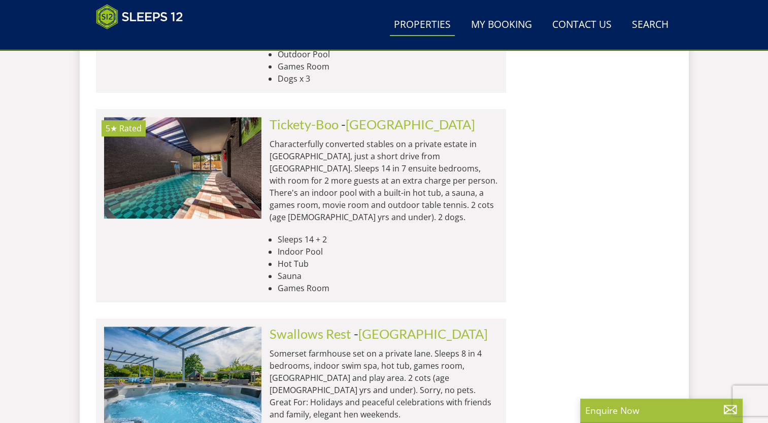
scroll to position [363, 0]
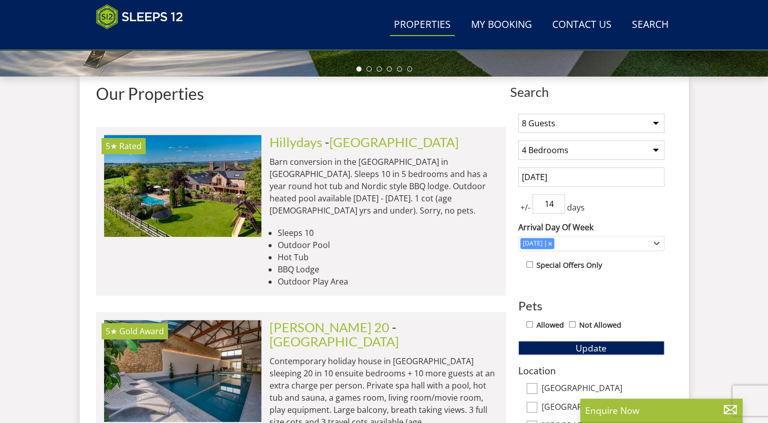
select select "8"
select select "4"
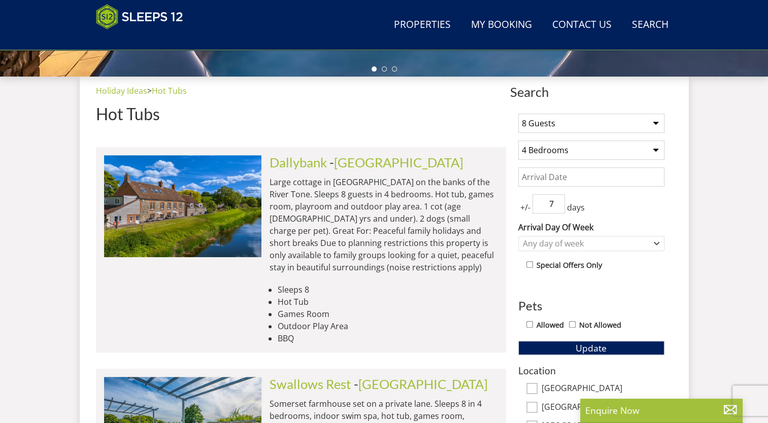
select select "8"
select select "4"
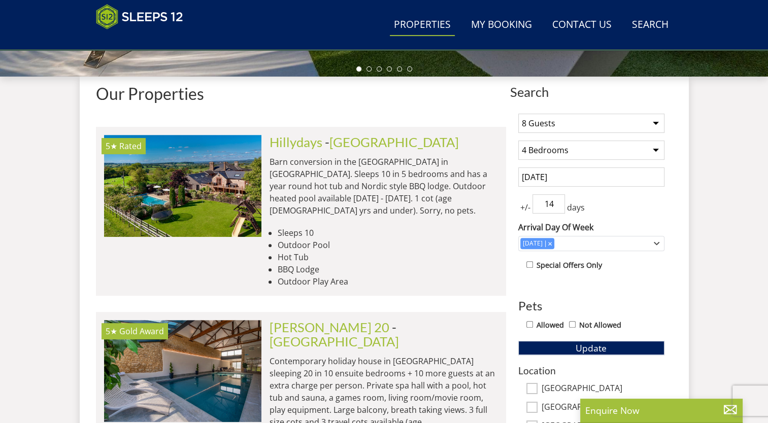
scroll to position [4238, 0]
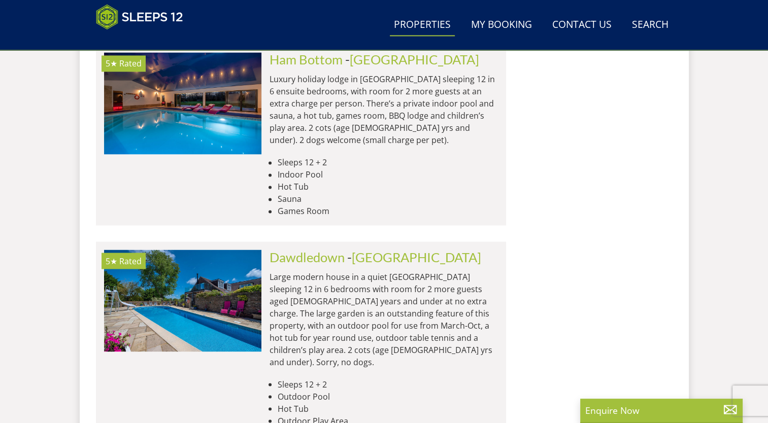
scroll to position [0, 788]
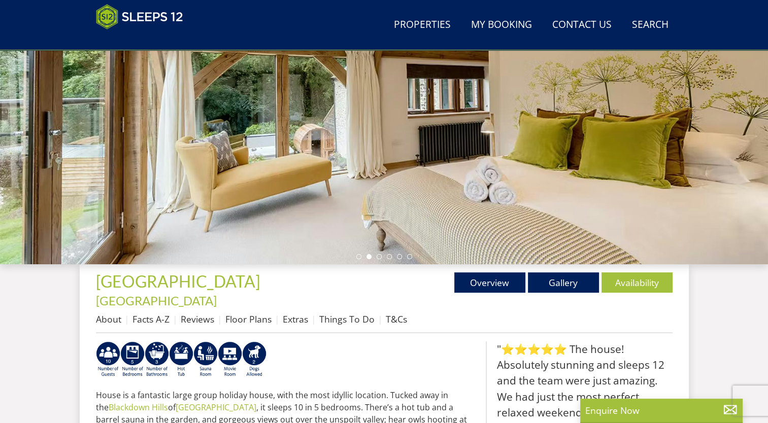
scroll to position [379, 0]
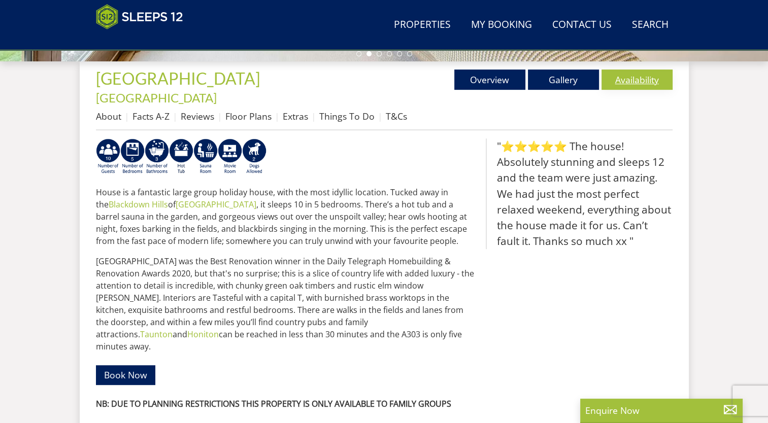
click at [645, 78] on link "Availability" at bounding box center [637, 80] width 71 height 20
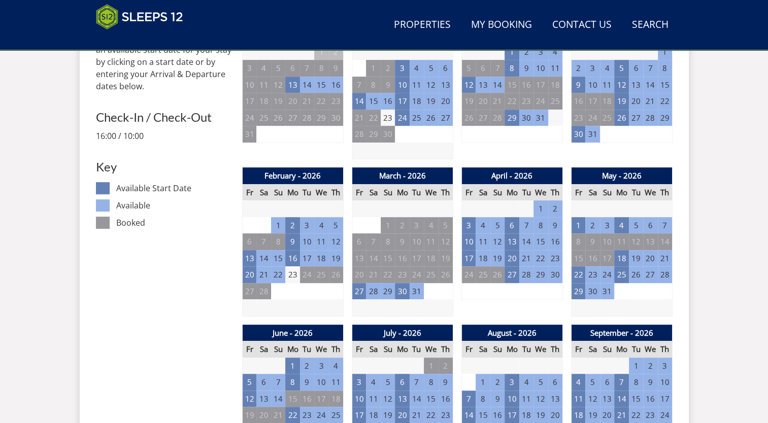
scroll to position [405, 0]
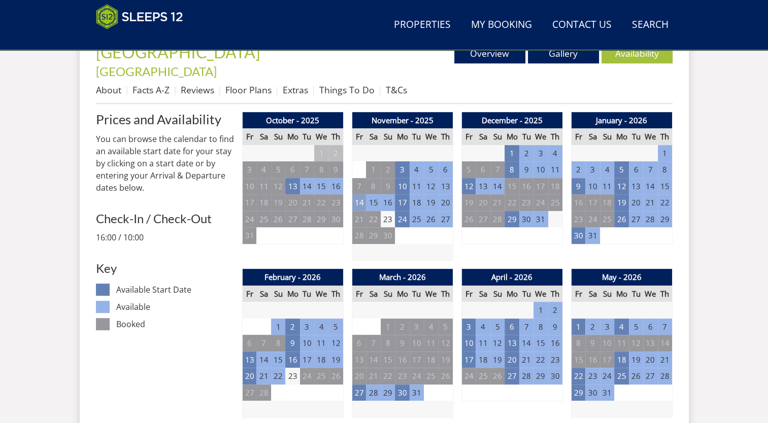
click at [359, 194] on td "14" at bounding box center [359, 202] width 14 height 17
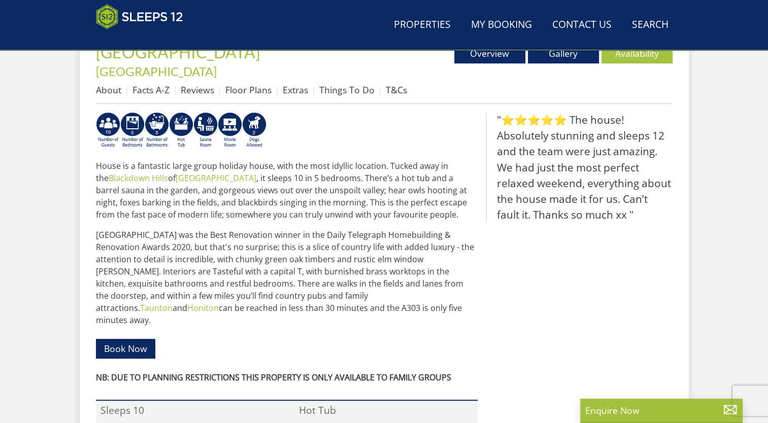
scroll to position [479, 0]
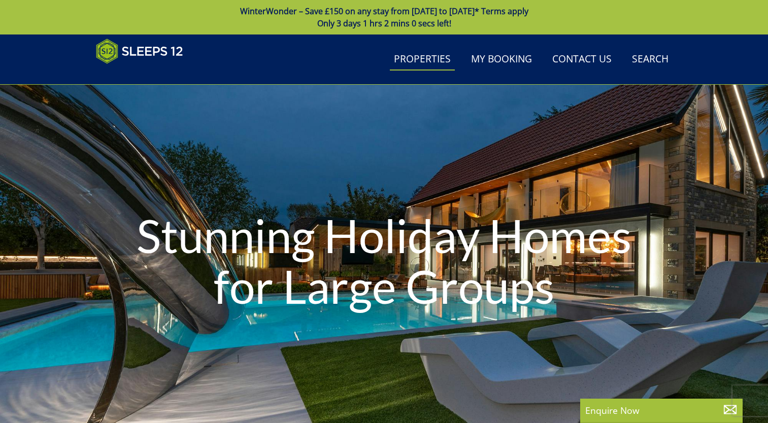
select select "8"
select select "4"
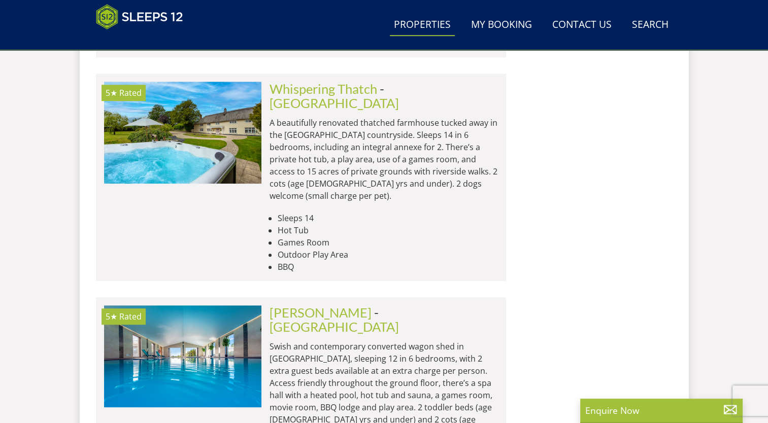
scroll to position [8413, 0]
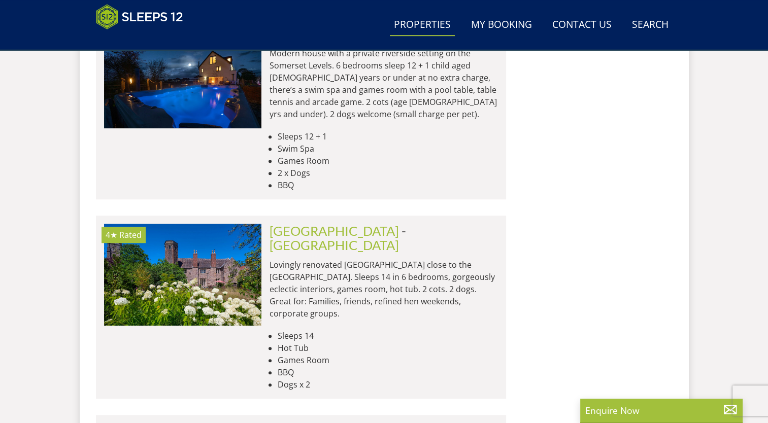
scroll to position [12272, 0]
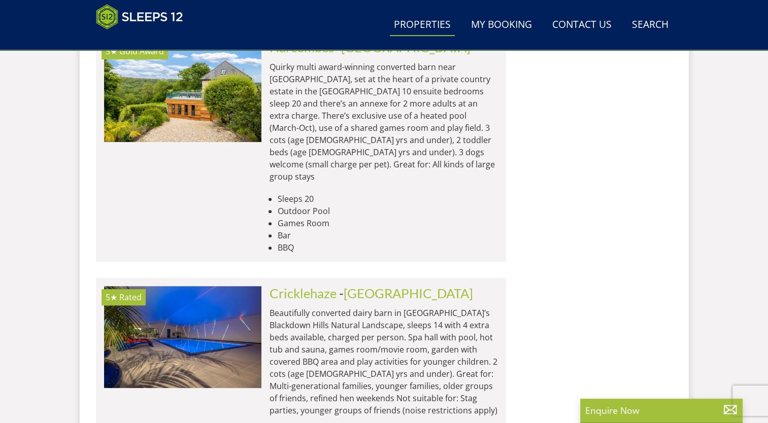
scroll to position [15927, 0]
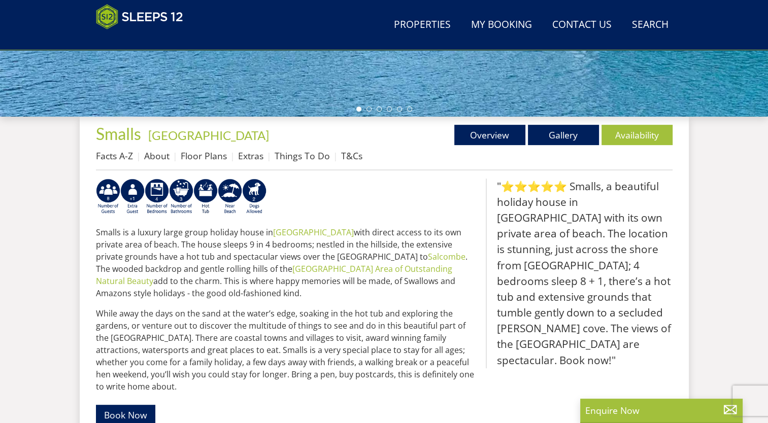
scroll to position [402, 0]
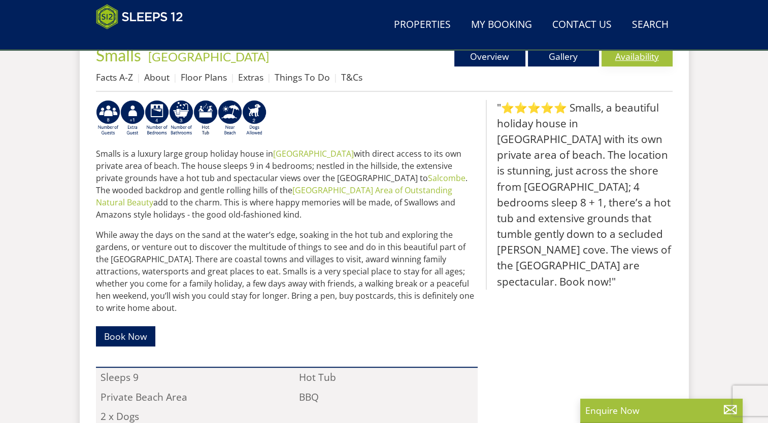
click at [623, 58] on link "Availability" at bounding box center [637, 56] width 71 height 20
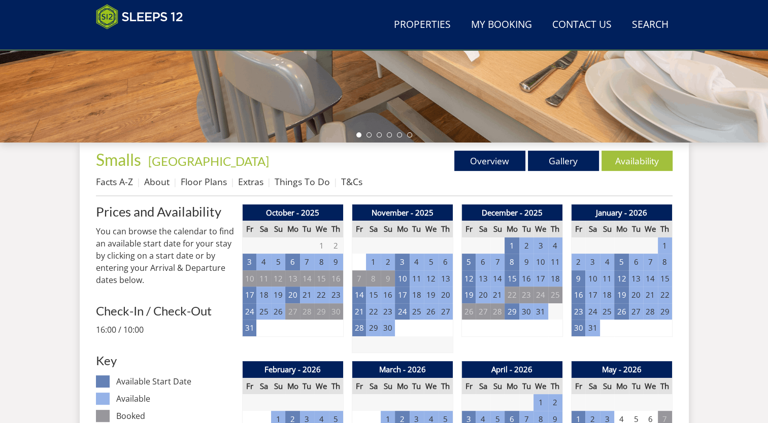
scroll to position [94, 0]
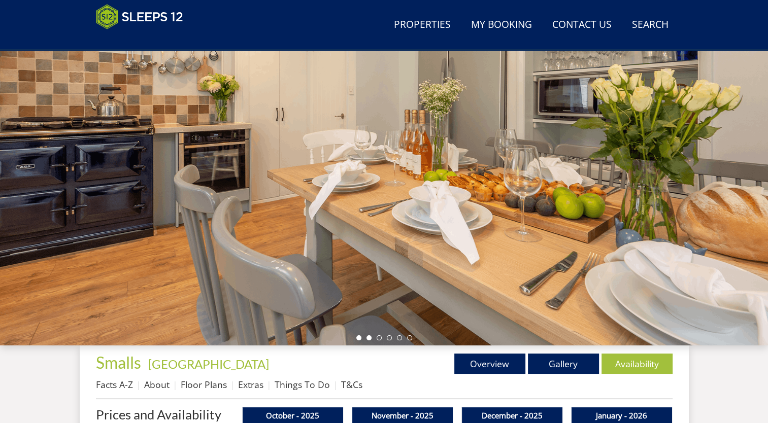
click at [368, 337] on li at bounding box center [369, 338] width 5 height 5
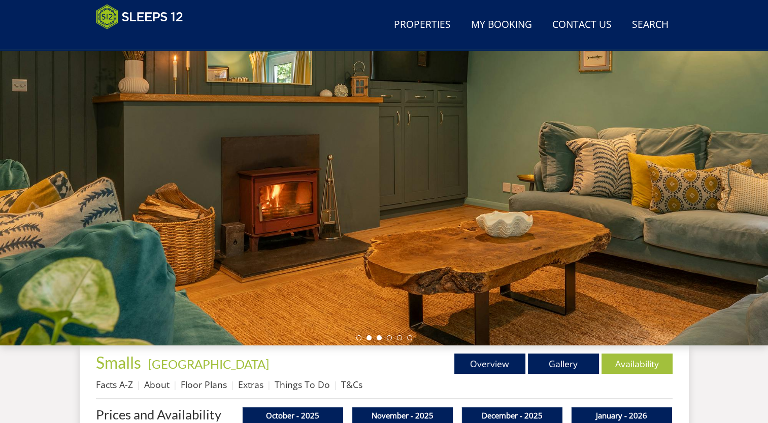
click at [377, 337] on li at bounding box center [379, 338] width 5 height 5
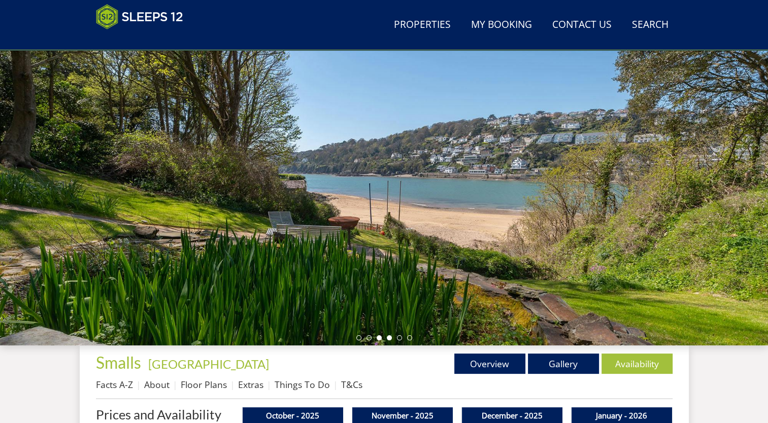
click at [387, 338] on li at bounding box center [389, 338] width 5 height 5
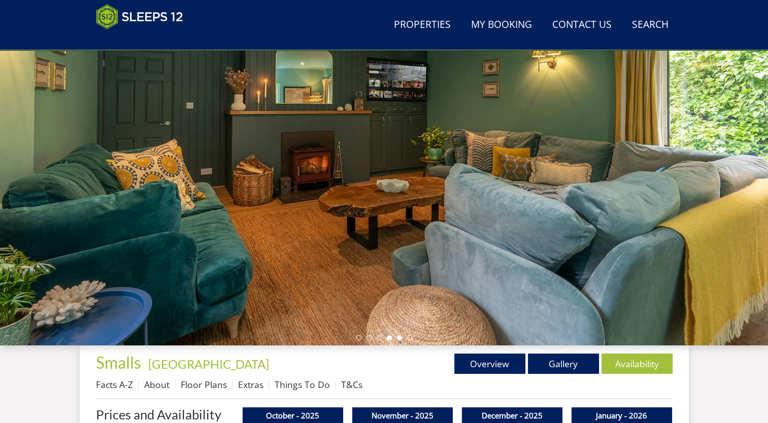
click at [398, 339] on li at bounding box center [399, 338] width 5 height 5
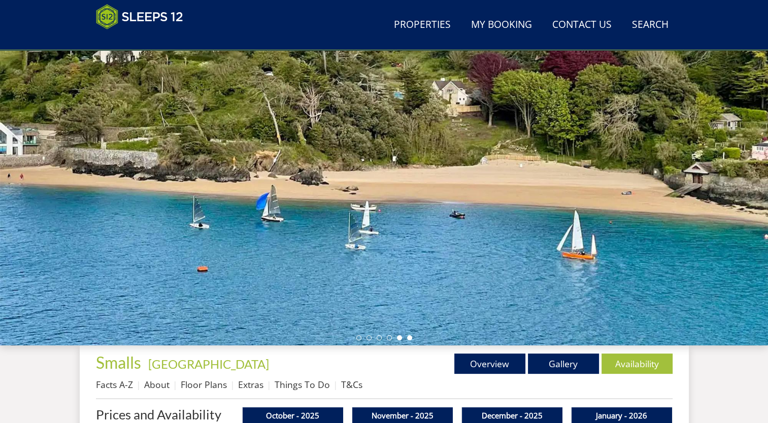
click at [411, 339] on li at bounding box center [409, 338] width 5 height 5
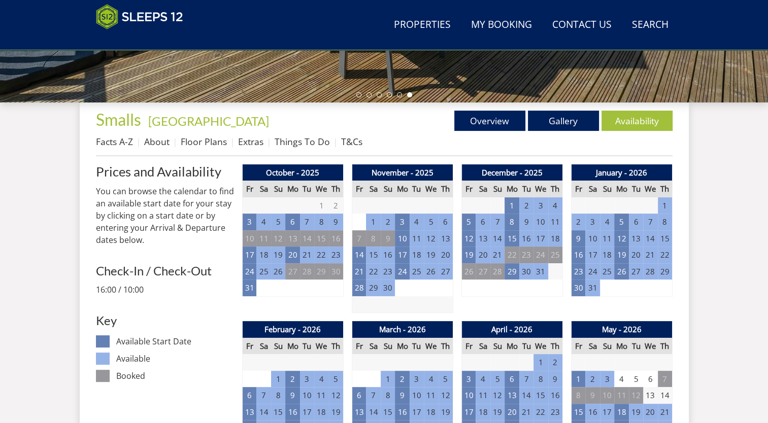
scroll to position [297, 0]
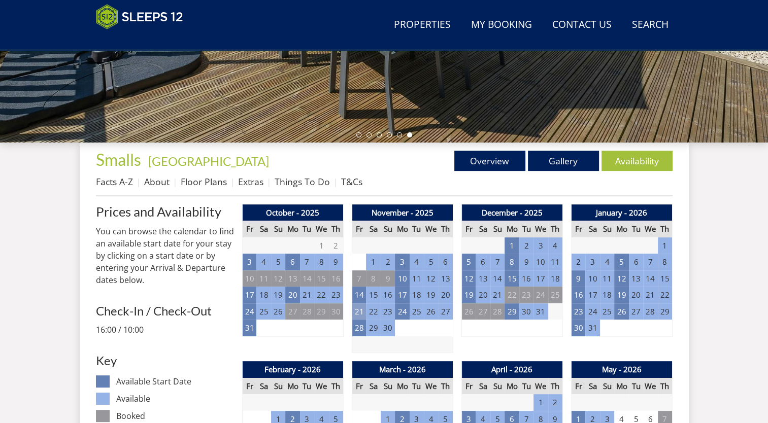
click at [363, 312] on td "21" at bounding box center [359, 312] width 14 height 17
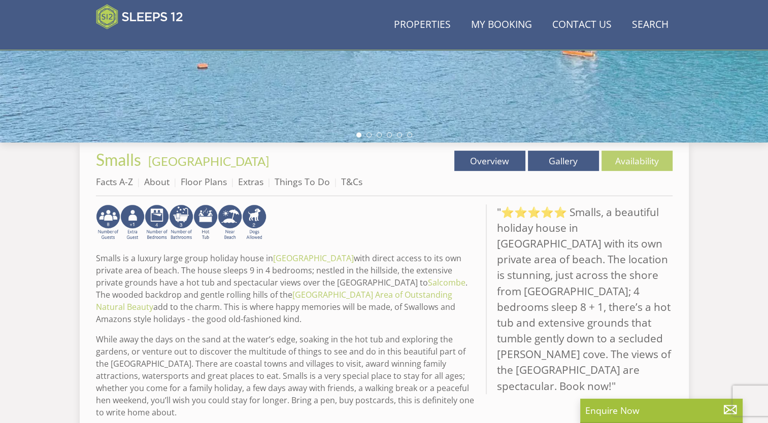
scroll to position [402, 0]
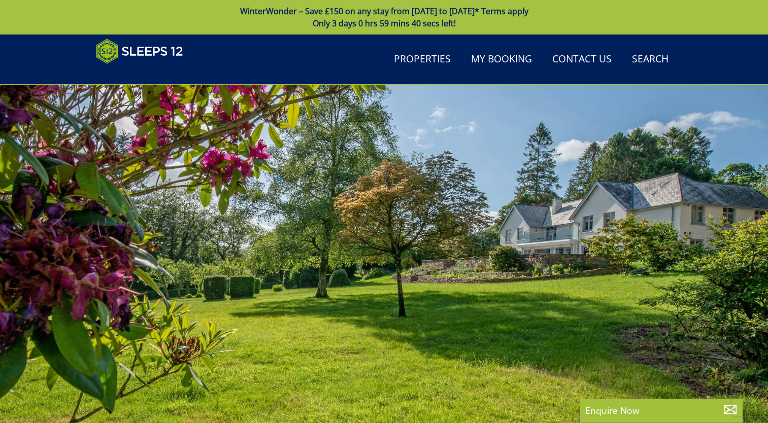
scroll to position [404, 0]
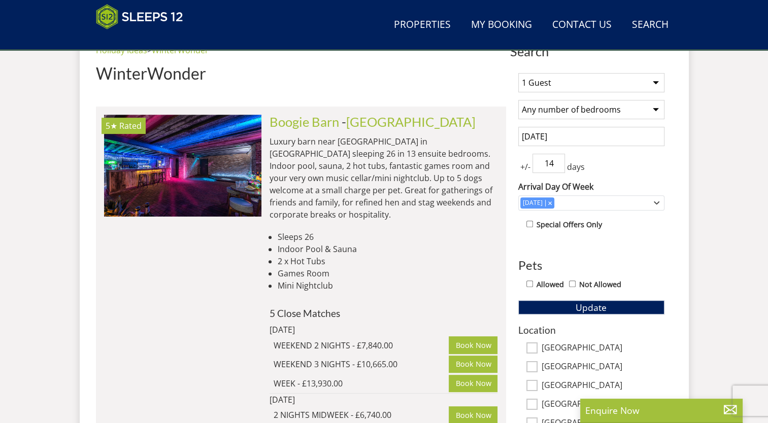
click at [573, 77] on select "1 Guest 2 Guests 3 Guests 4 Guests 5 Guests 6 Guests 7 Guests 8 Guests 9 Guests…" at bounding box center [591, 82] width 146 height 19
select select "8"
click at [518, 73] on select "1 Guest 2 Guests 3 Guests 4 Guests 5 Guests 6 Guests 7 Guests 8 Guests 9 Guests…" at bounding box center [591, 82] width 146 height 19
click at [568, 112] on select "Any number of bedrooms 4 Bedrooms 5 Bedrooms 6 Bedrooms 7 Bedrooms 8 Bedrooms 9…" at bounding box center [591, 109] width 146 height 19
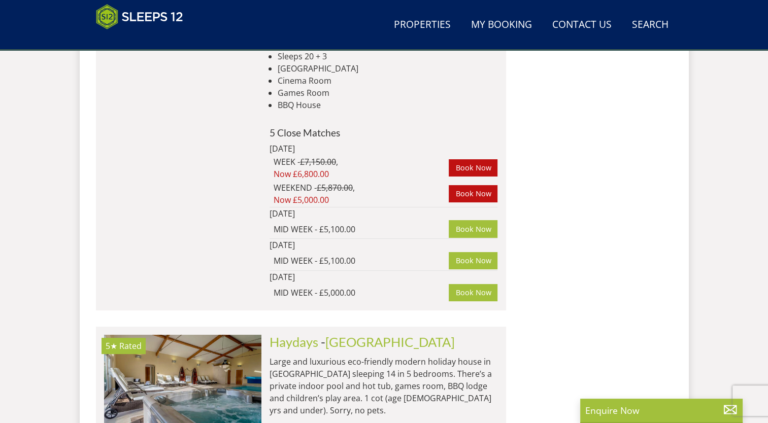
scroll to position [7752, 0]
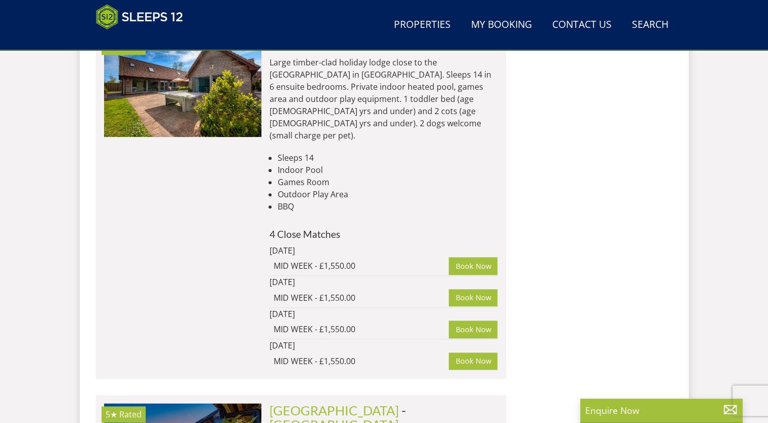
scroll to position [12751, 0]
